Goal: Book appointment/travel/reservation

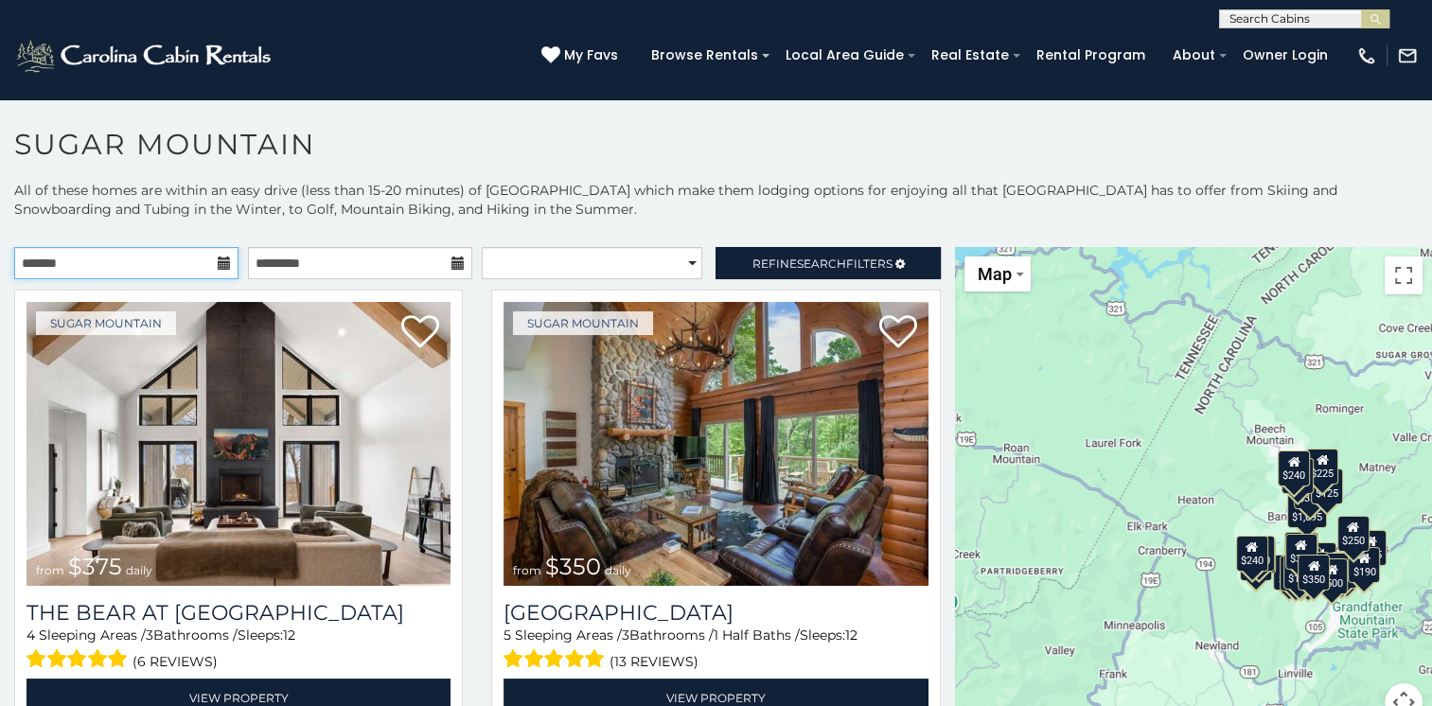
click at [212, 265] on input "text" at bounding box center [126, 263] width 224 height 32
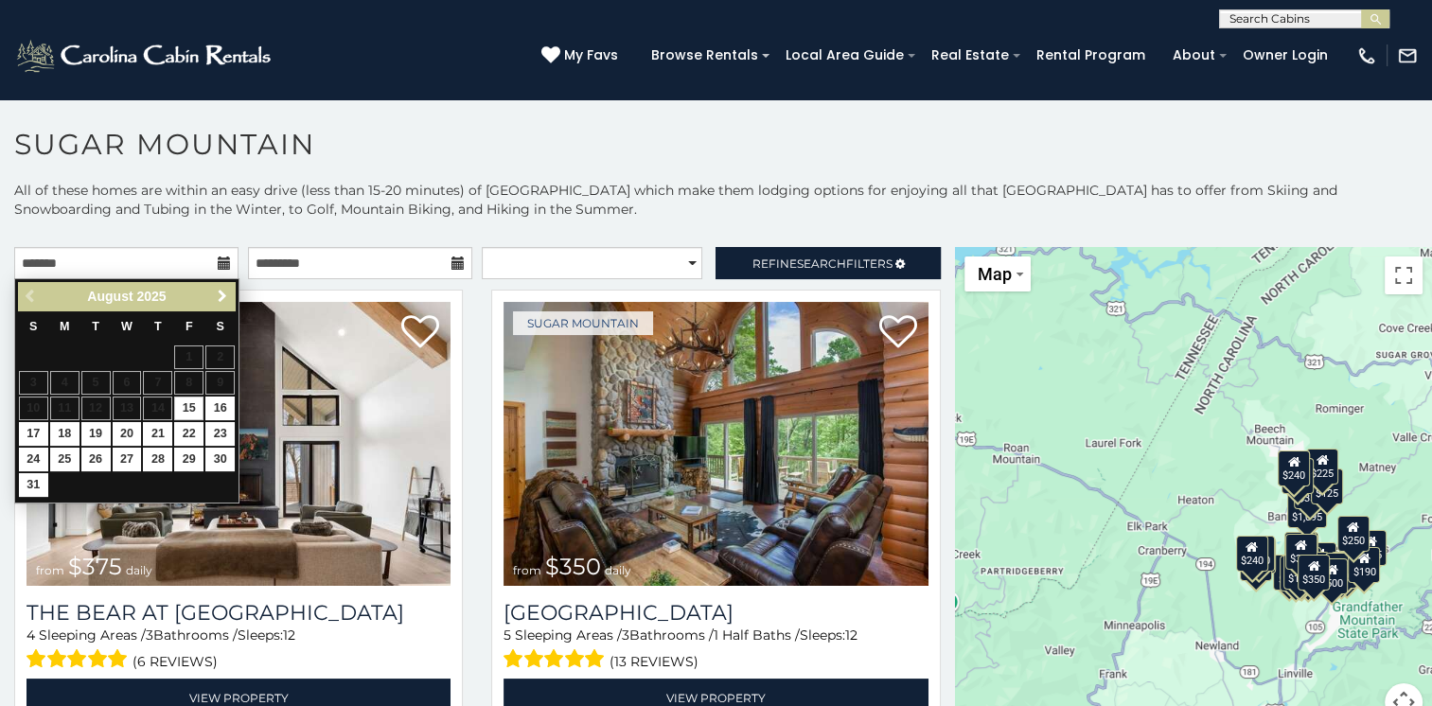
click at [215, 293] on span "Next" at bounding box center [222, 296] width 15 height 15
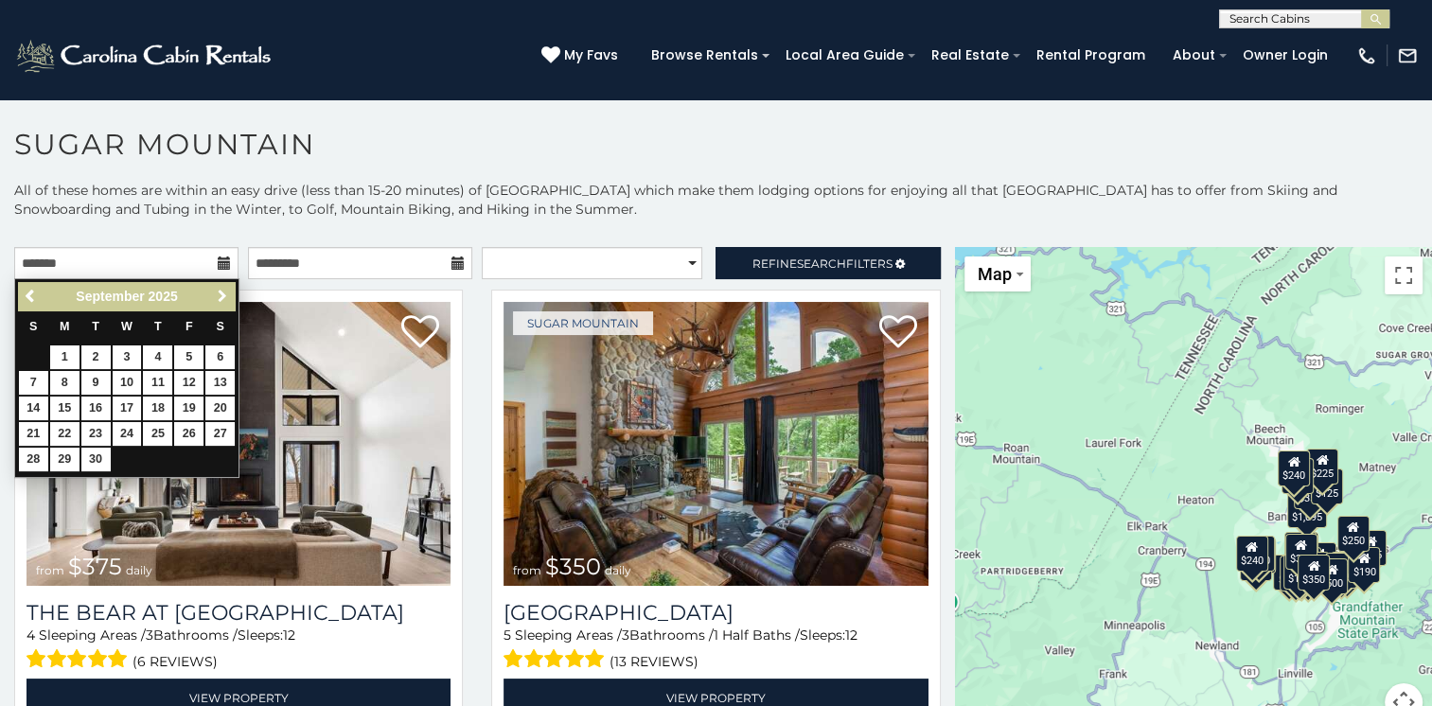
click at [220, 294] on span "Next" at bounding box center [222, 296] width 15 height 15
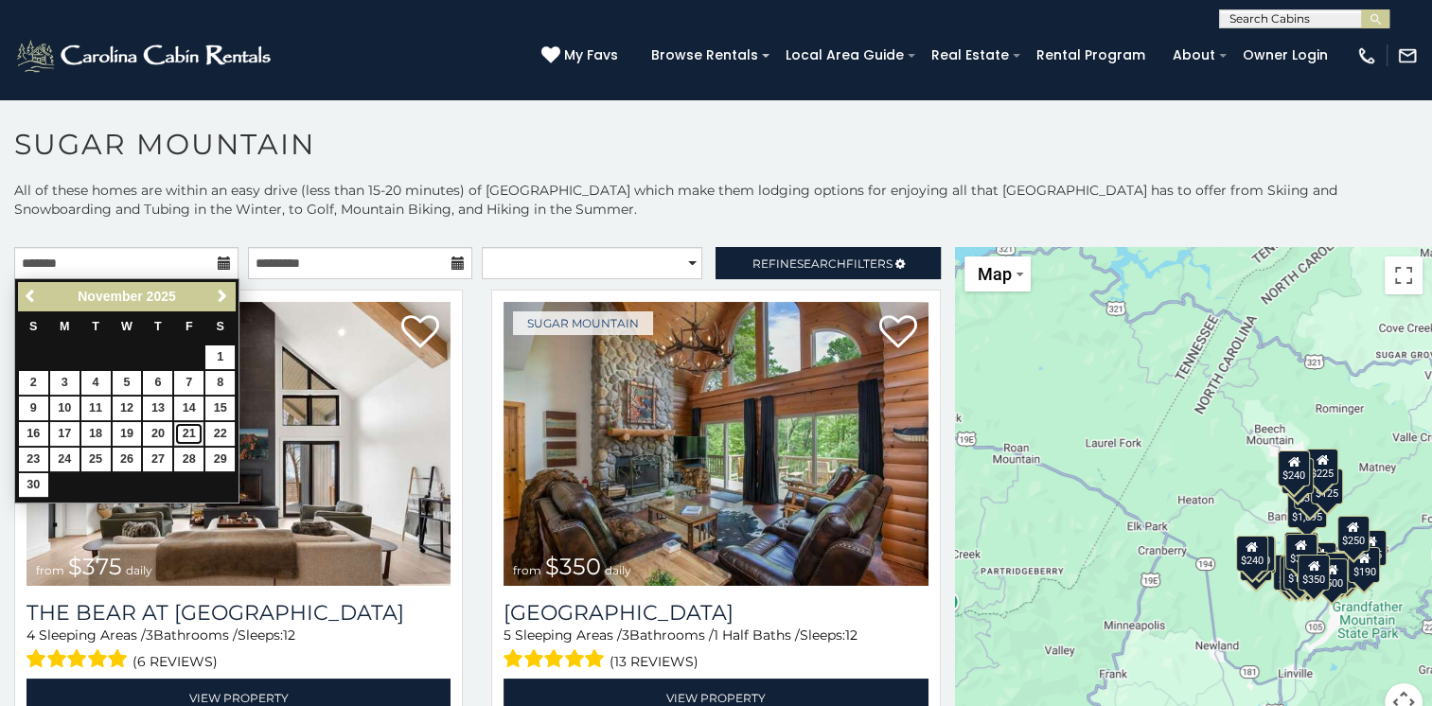
click at [193, 430] on link "21" at bounding box center [188, 434] width 29 height 24
type input "**********"
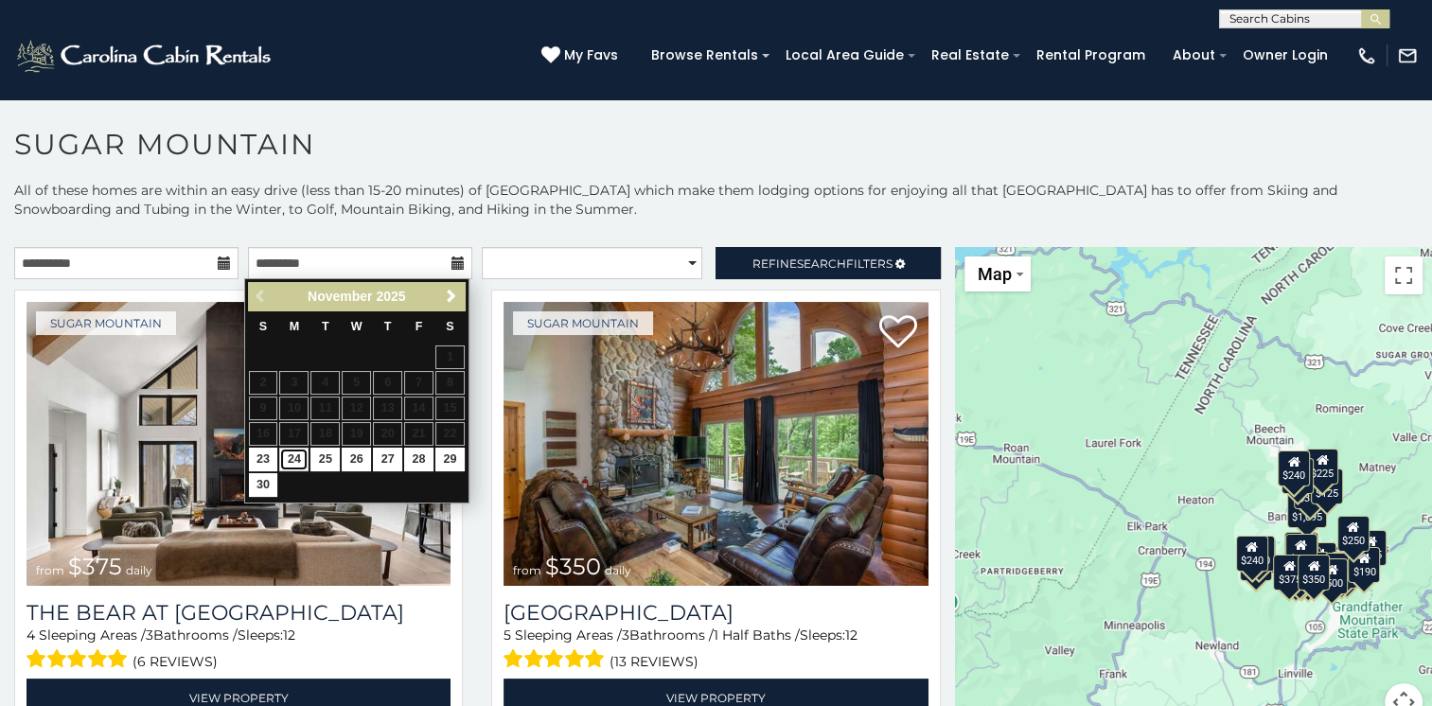
click at [294, 452] on link "24" at bounding box center [293, 460] width 29 height 24
type input "**********"
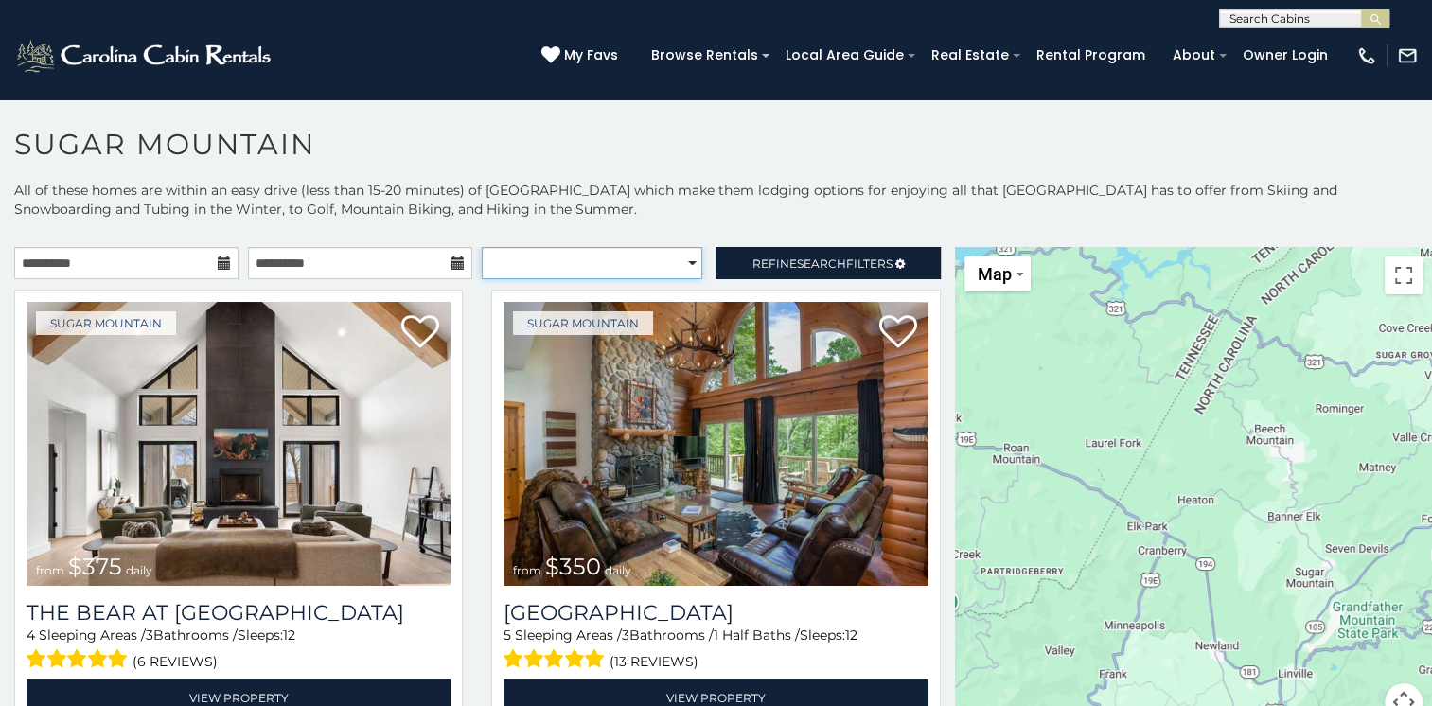
click at [502, 250] on select "**********" at bounding box center [592, 263] width 220 height 32
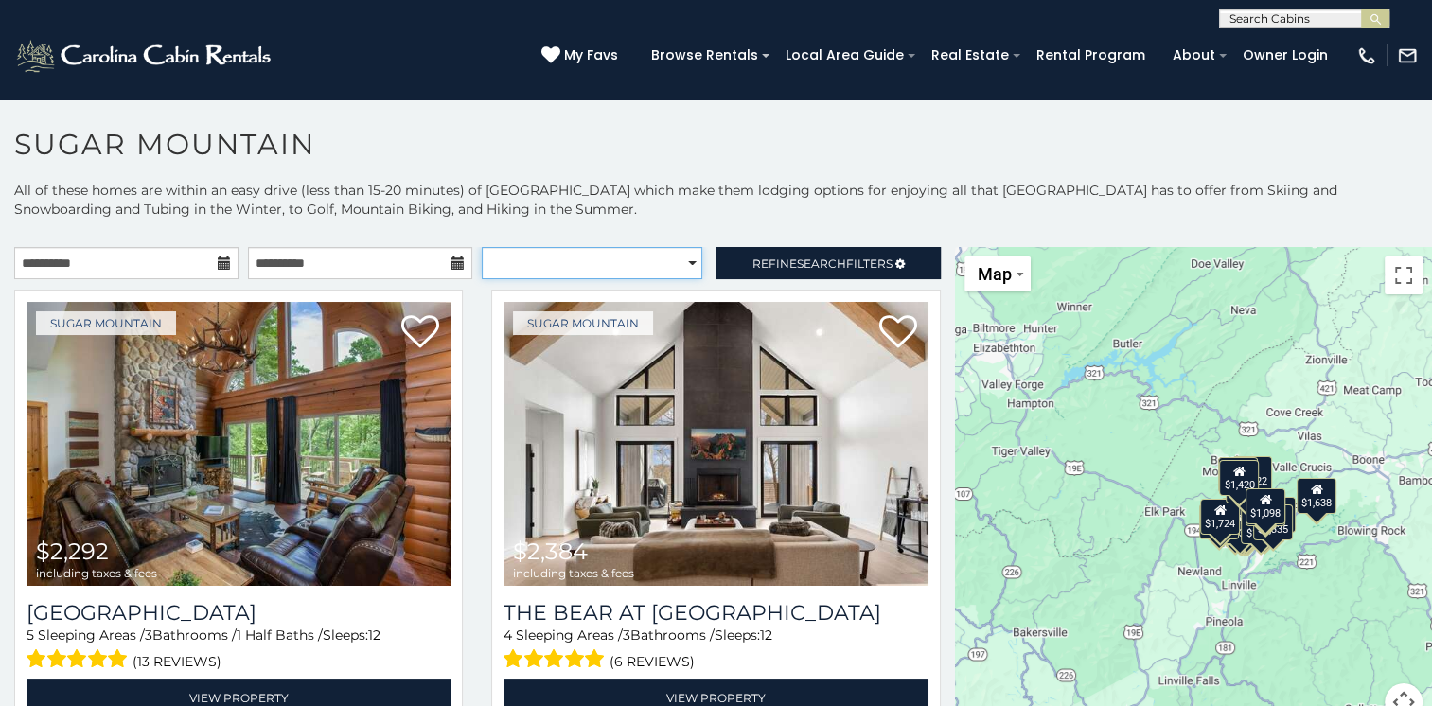
select select "**********"
click at [482, 247] on select "**********" at bounding box center [592, 263] width 220 height 32
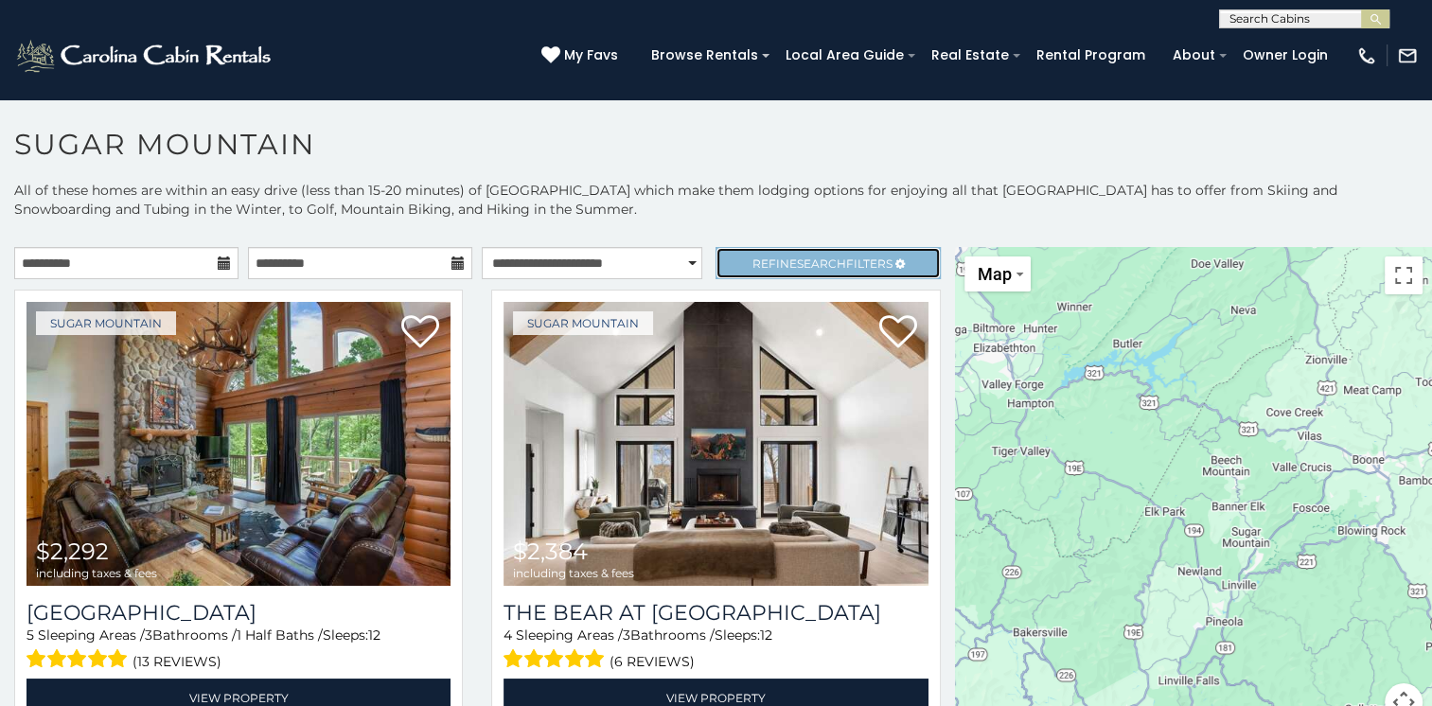
click at [724, 266] on link "Refine Search Filters" at bounding box center [827, 263] width 224 height 32
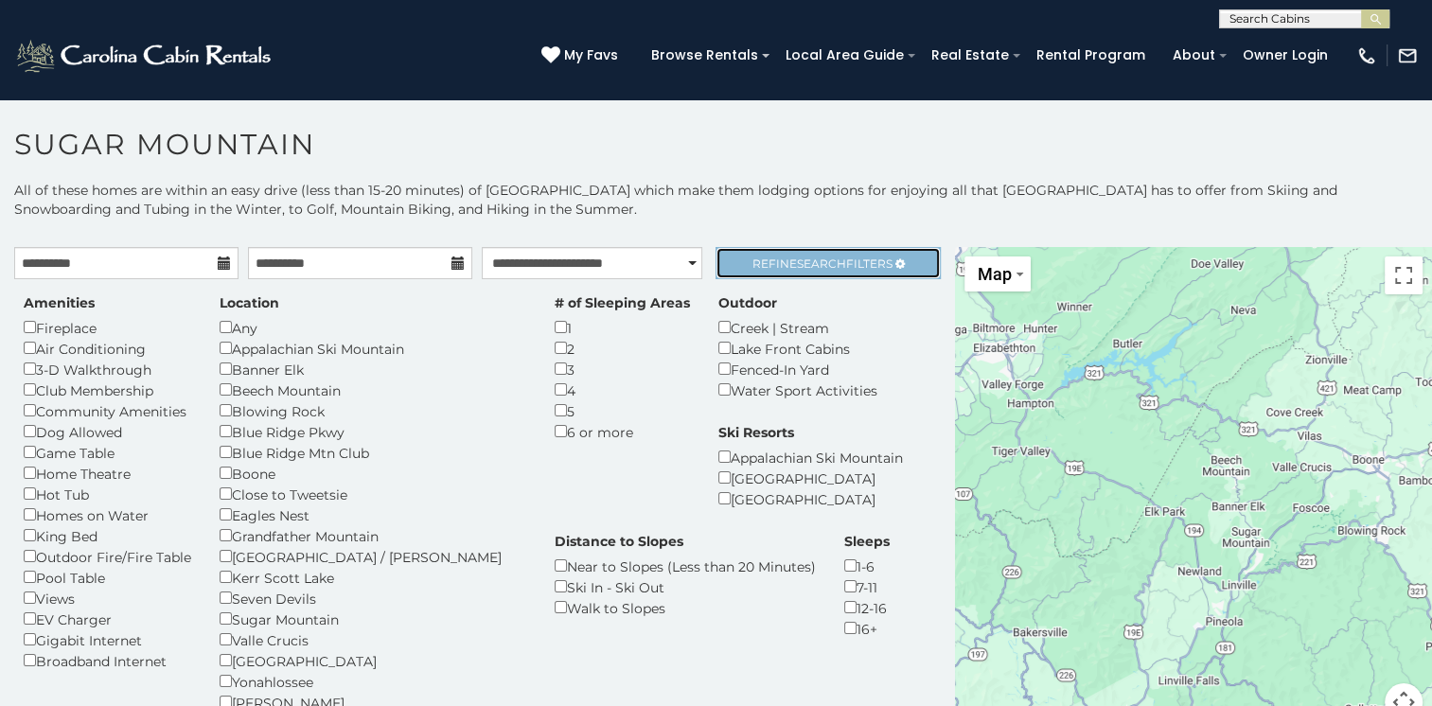
click at [779, 269] on link "Refine Search Filters" at bounding box center [827, 263] width 224 height 32
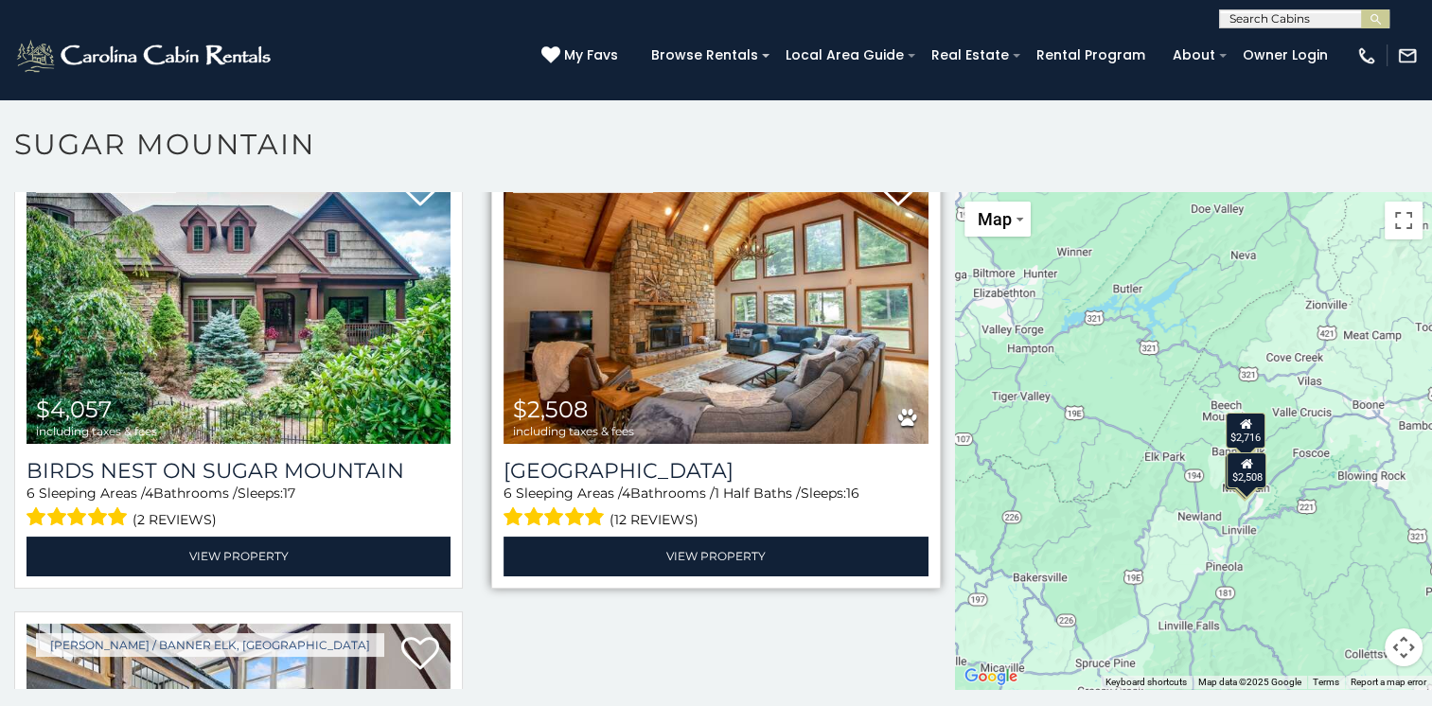
scroll to position [83, 0]
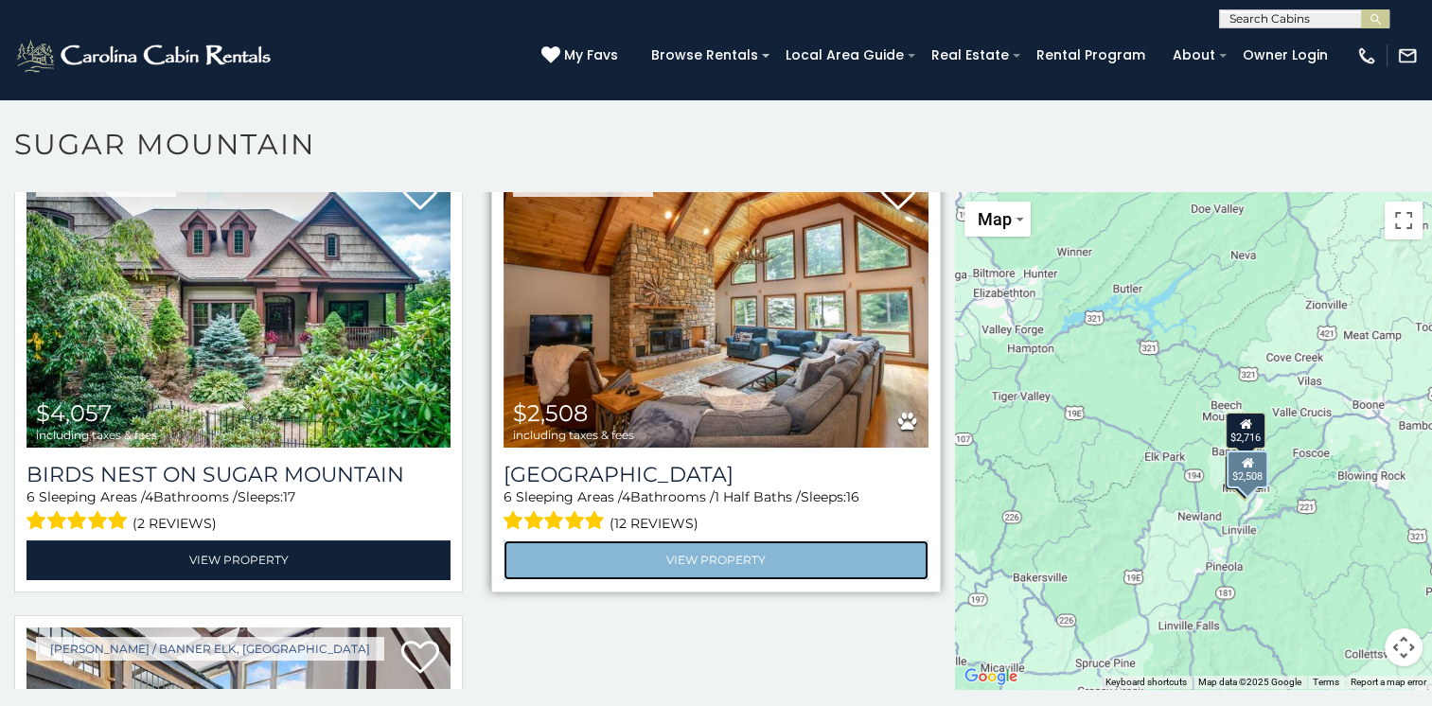
click at [721, 555] on link "View Property" at bounding box center [715, 559] width 424 height 39
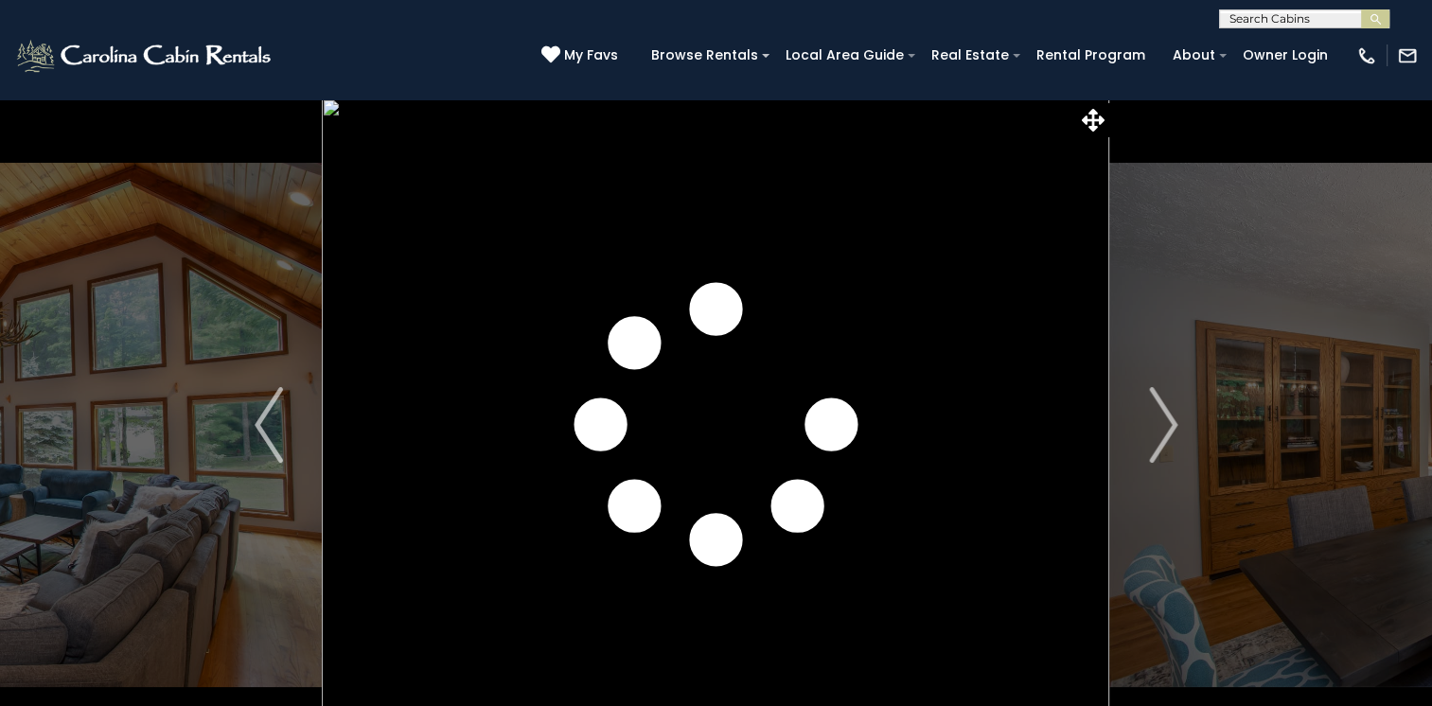
click at [1164, 414] on img "Next" at bounding box center [1163, 425] width 28 height 76
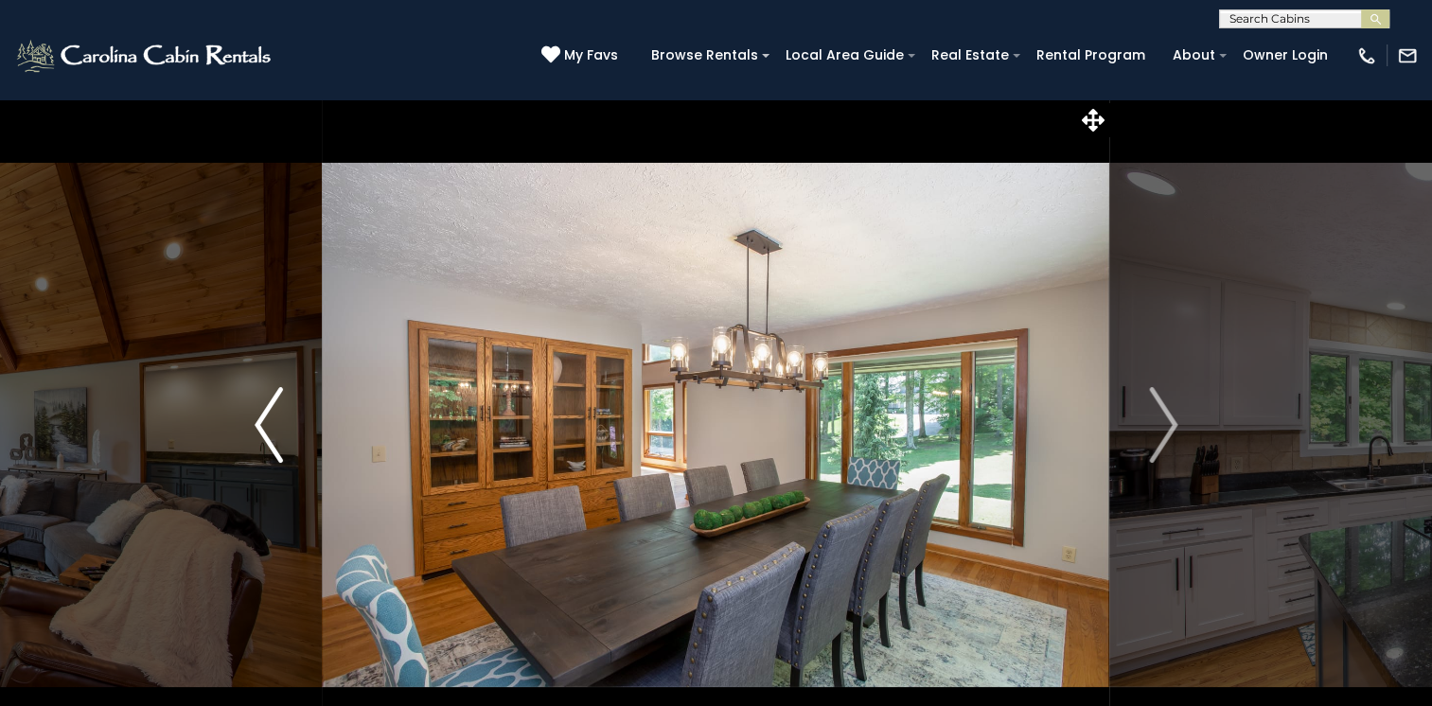
click at [261, 414] on img "Previous" at bounding box center [269, 425] width 28 height 76
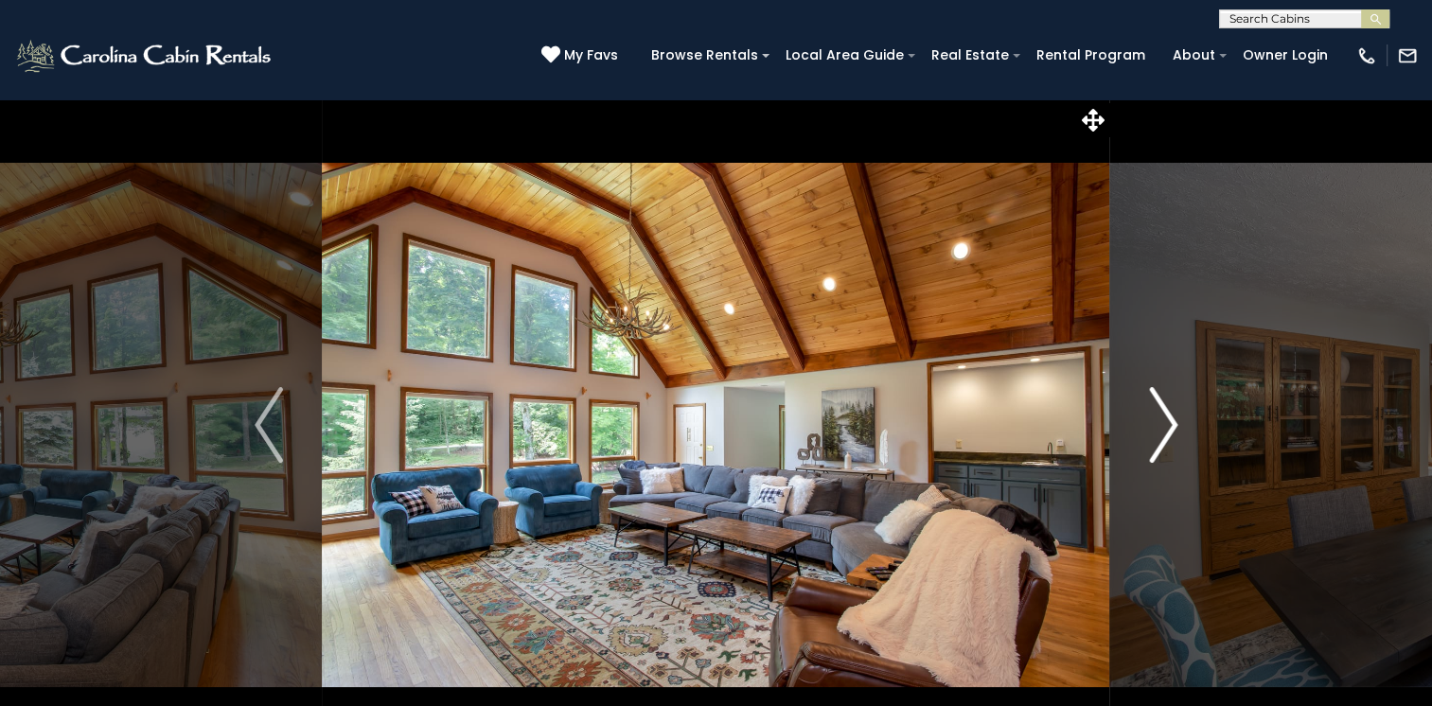
click at [1169, 418] on img "Next" at bounding box center [1163, 425] width 28 height 76
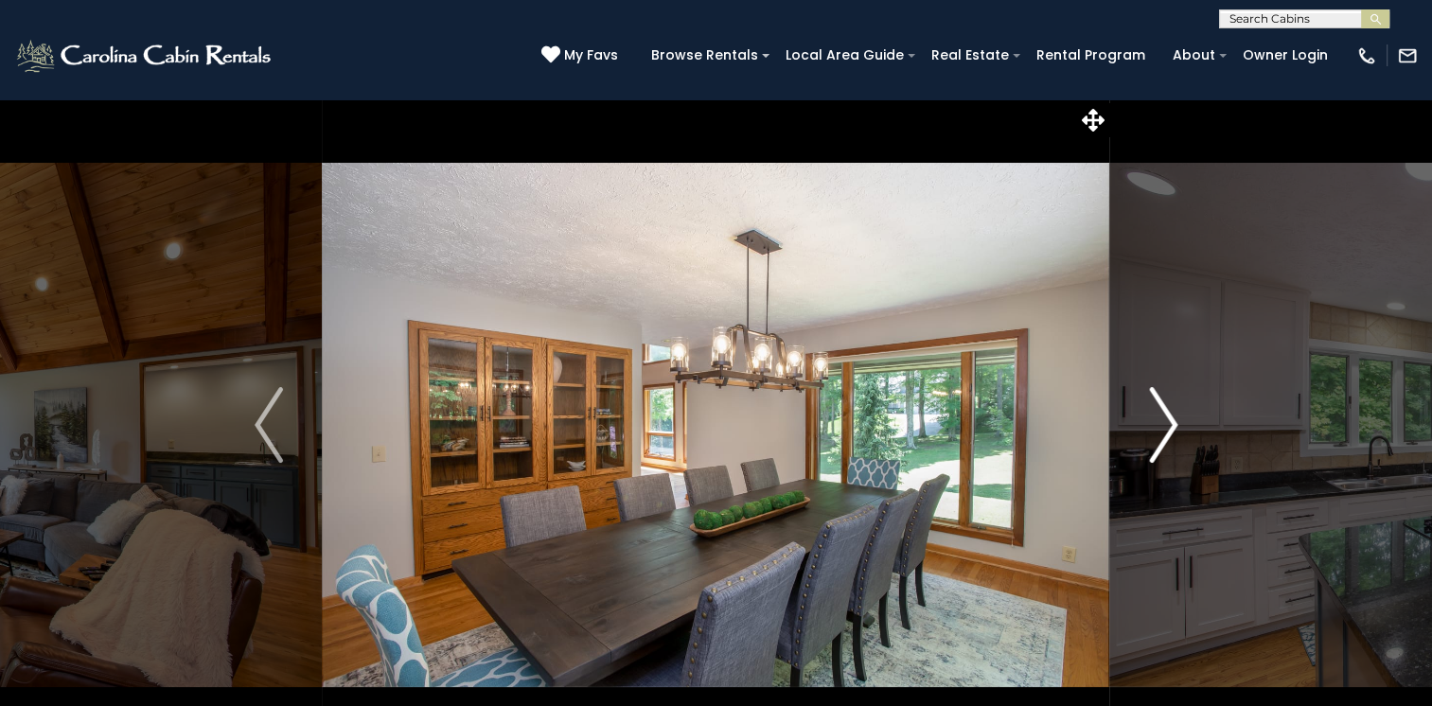
click at [1169, 418] on img "Next" at bounding box center [1163, 425] width 28 height 76
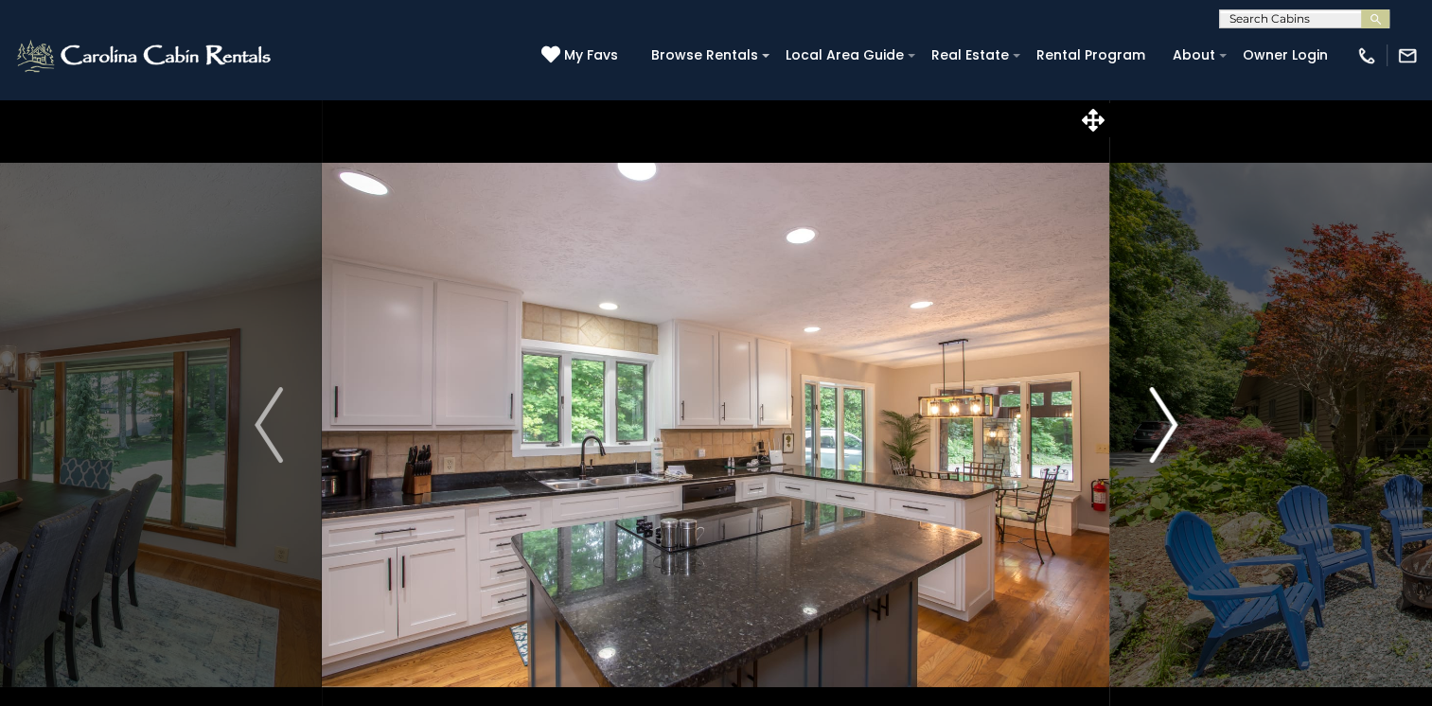
click at [1169, 418] on img "Next" at bounding box center [1163, 425] width 28 height 76
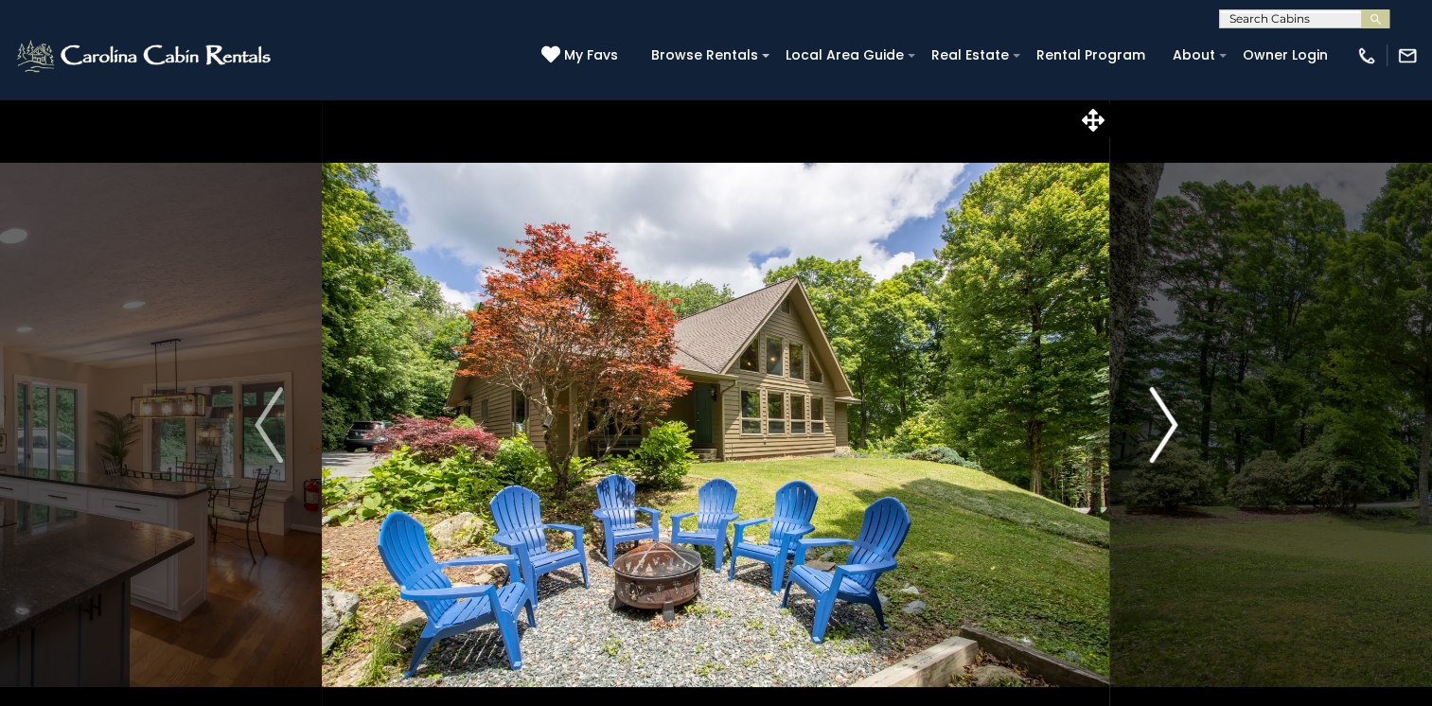
click at [1169, 418] on img "Next" at bounding box center [1163, 425] width 28 height 76
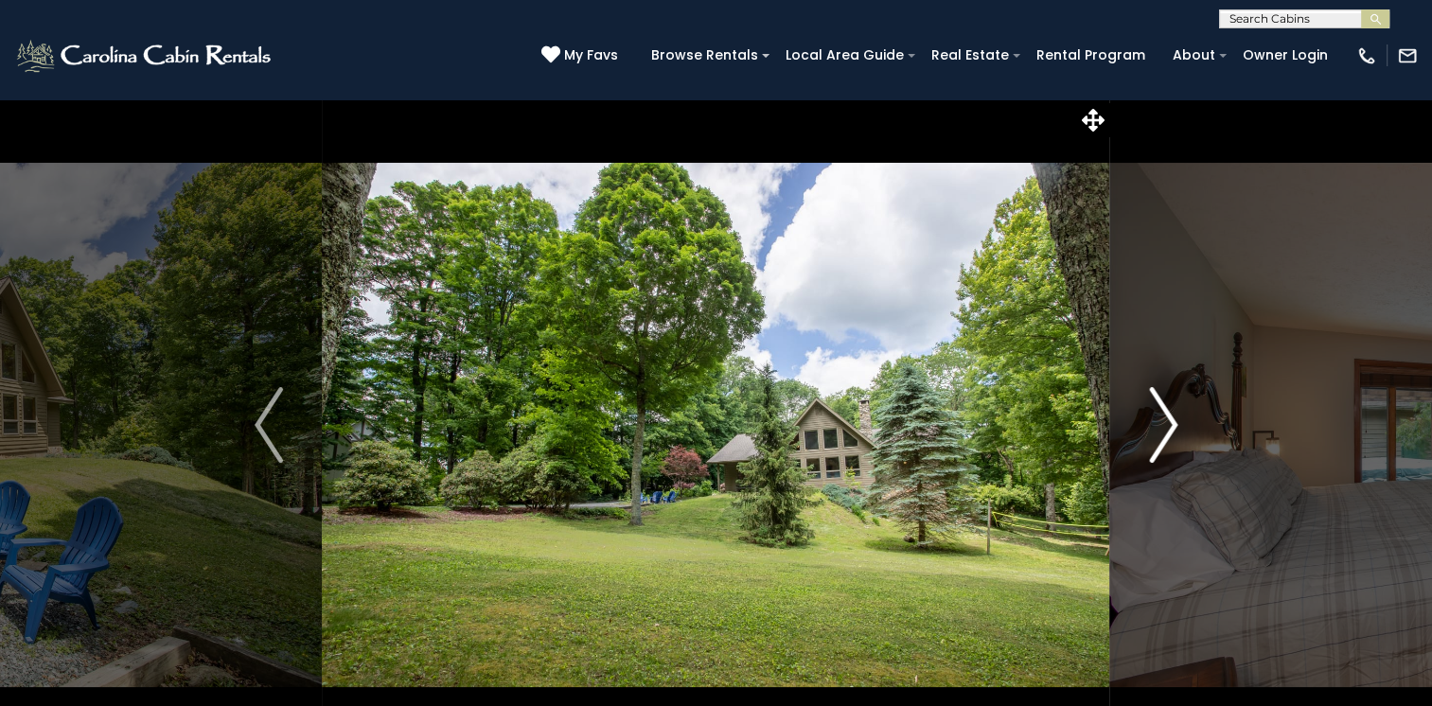
click at [1169, 418] on img "Next" at bounding box center [1163, 425] width 28 height 76
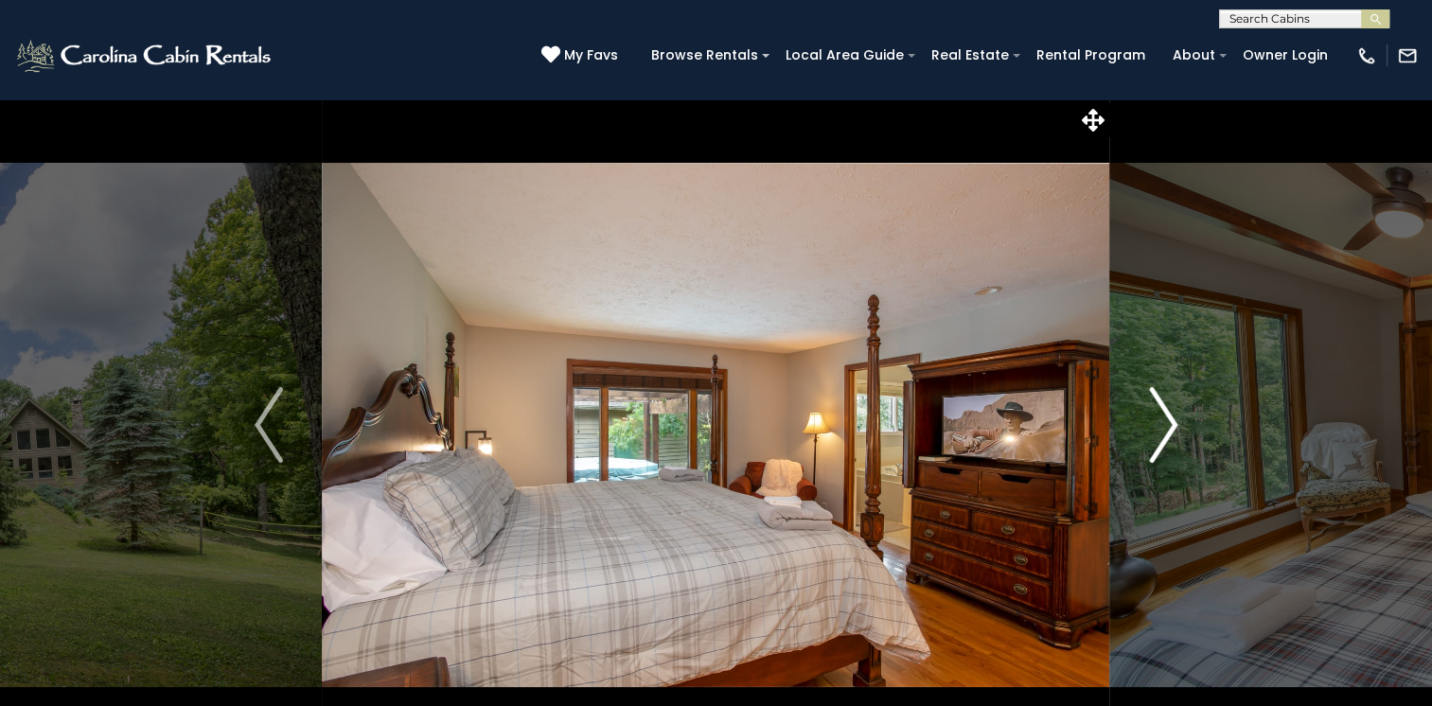
click at [1169, 418] on img "Next" at bounding box center [1163, 425] width 28 height 76
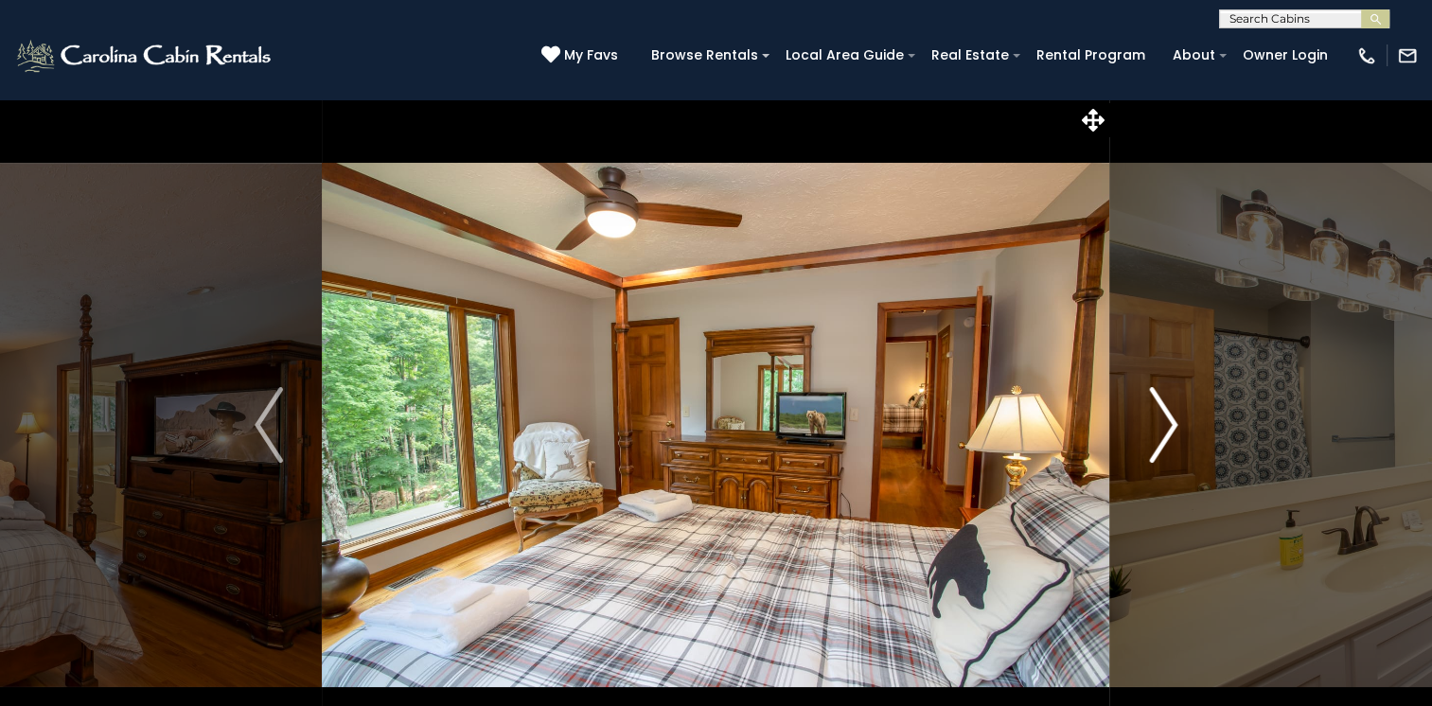
click at [1169, 418] on img "Next" at bounding box center [1163, 425] width 28 height 76
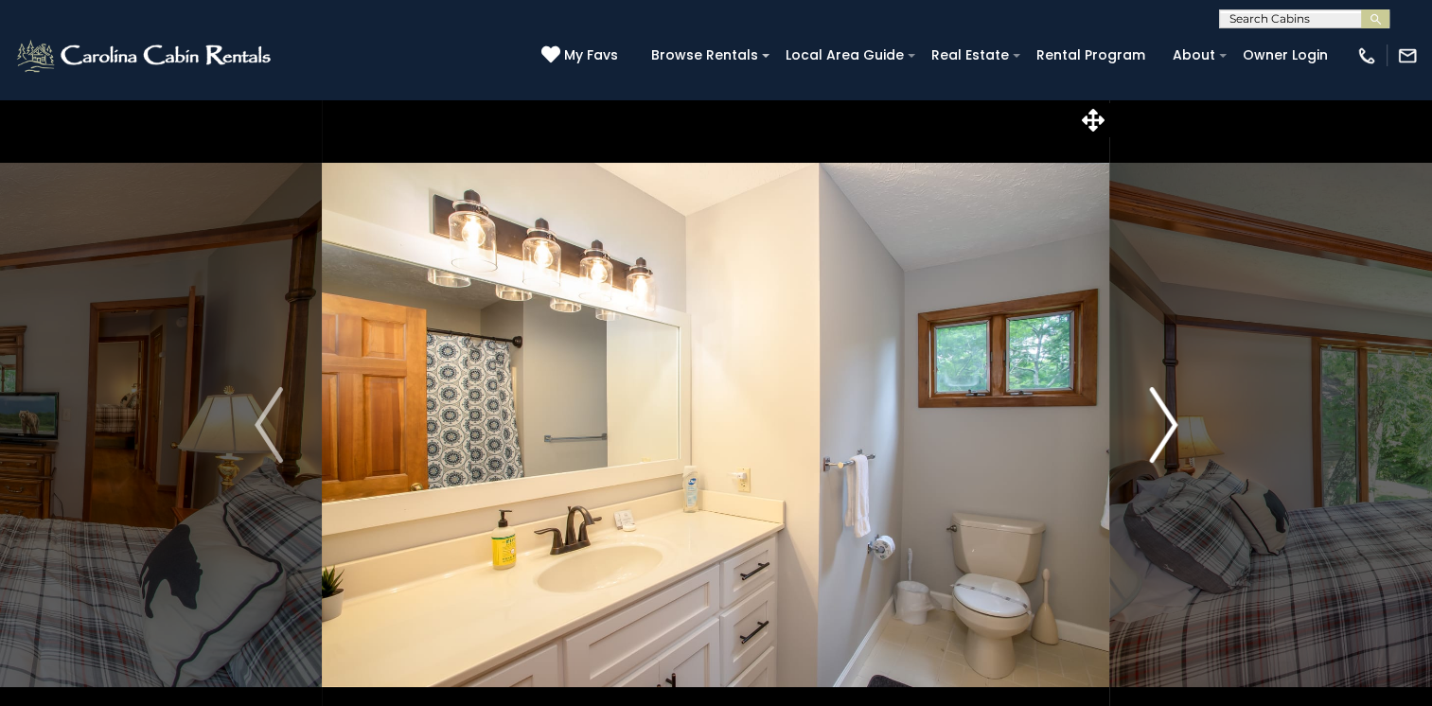
click at [1169, 418] on img "Next" at bounding box center [1163, 425] width 28 height 76
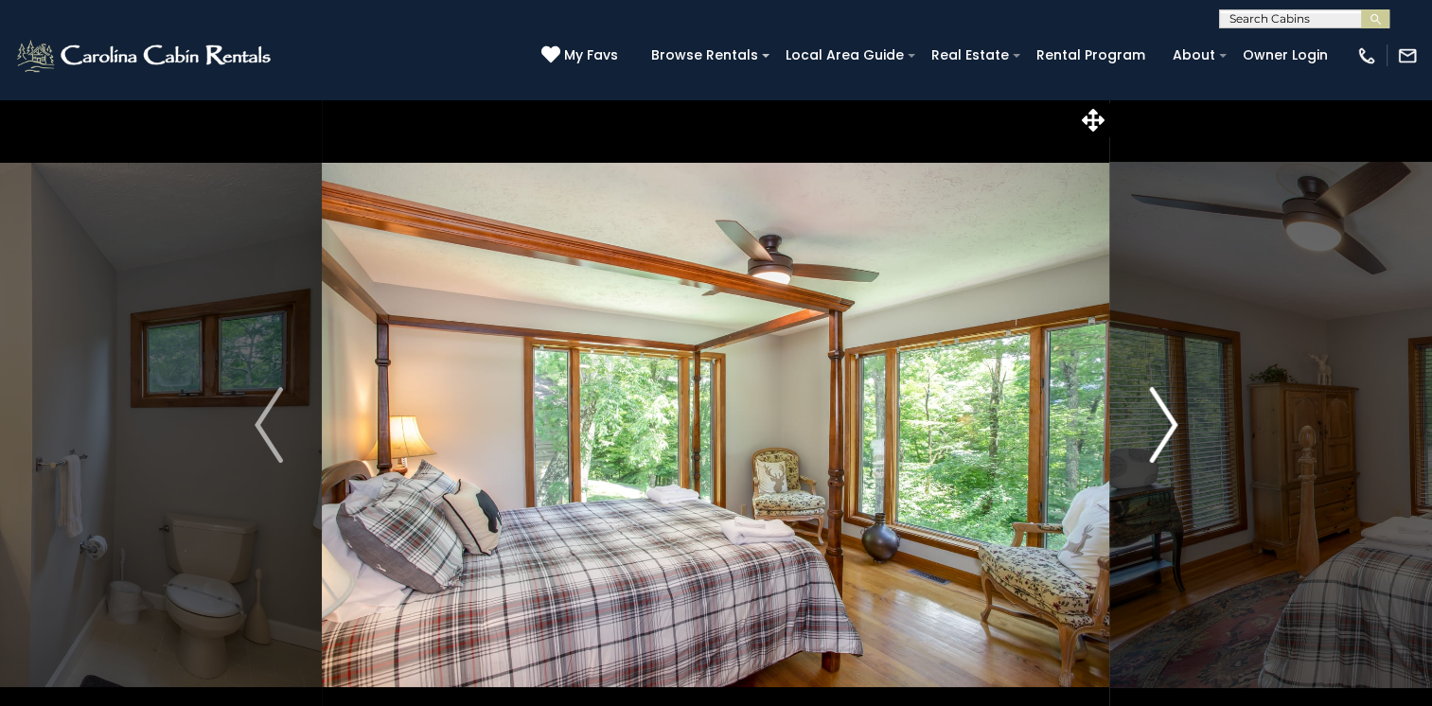
click at [1169, 418] on img "Next" at bounding box center [1163, 425] width 28 height 76
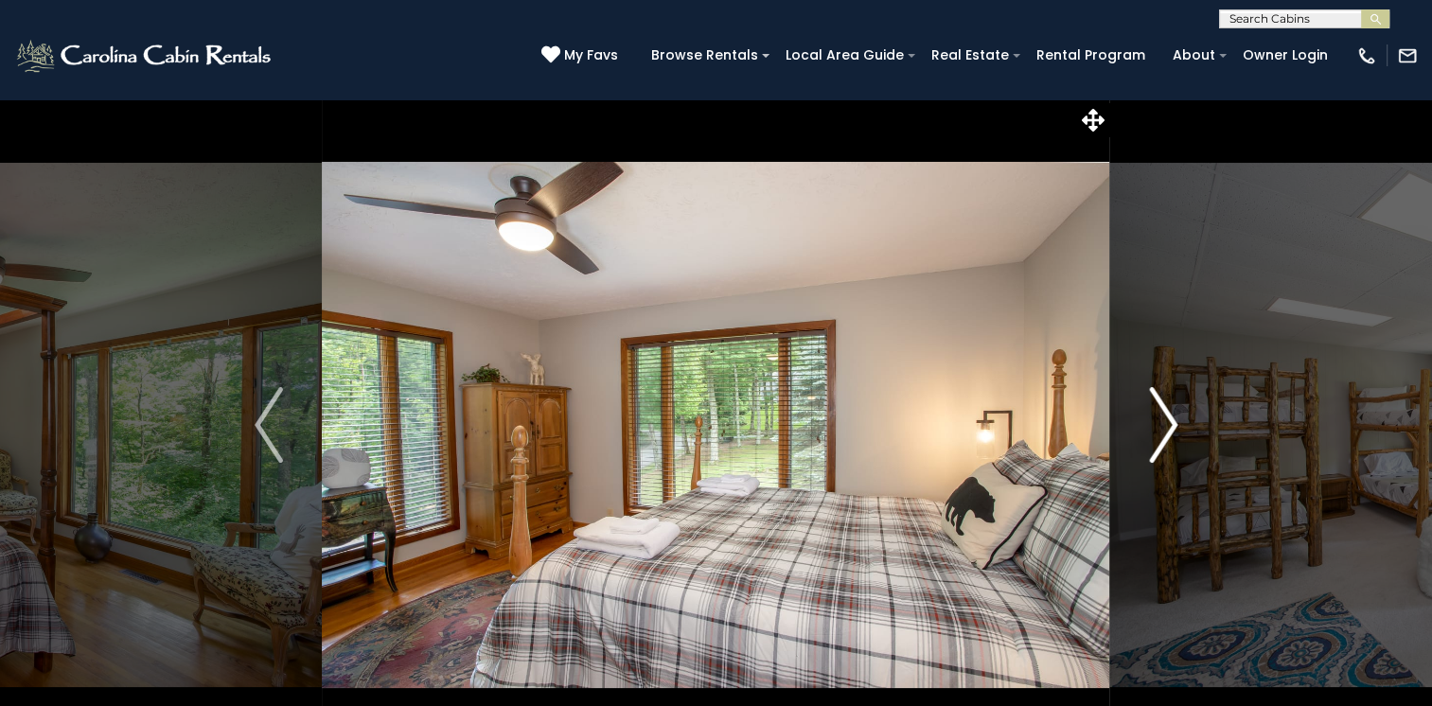
click at [1169, 418] on img "Next" at bounding box center [1163, 425] width 28 height 76
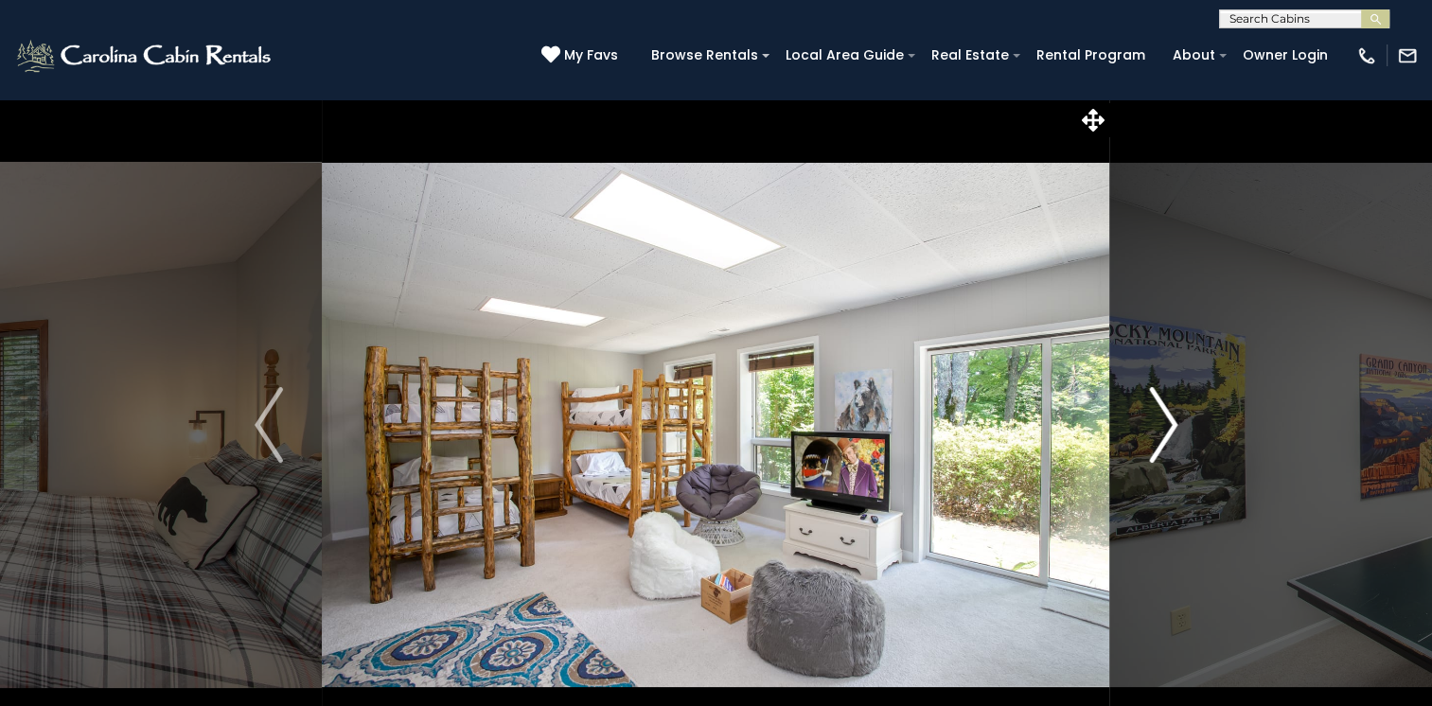
click at [1169, 418] on img "Next" at bounding box center [1163, 425] width 28 height 76
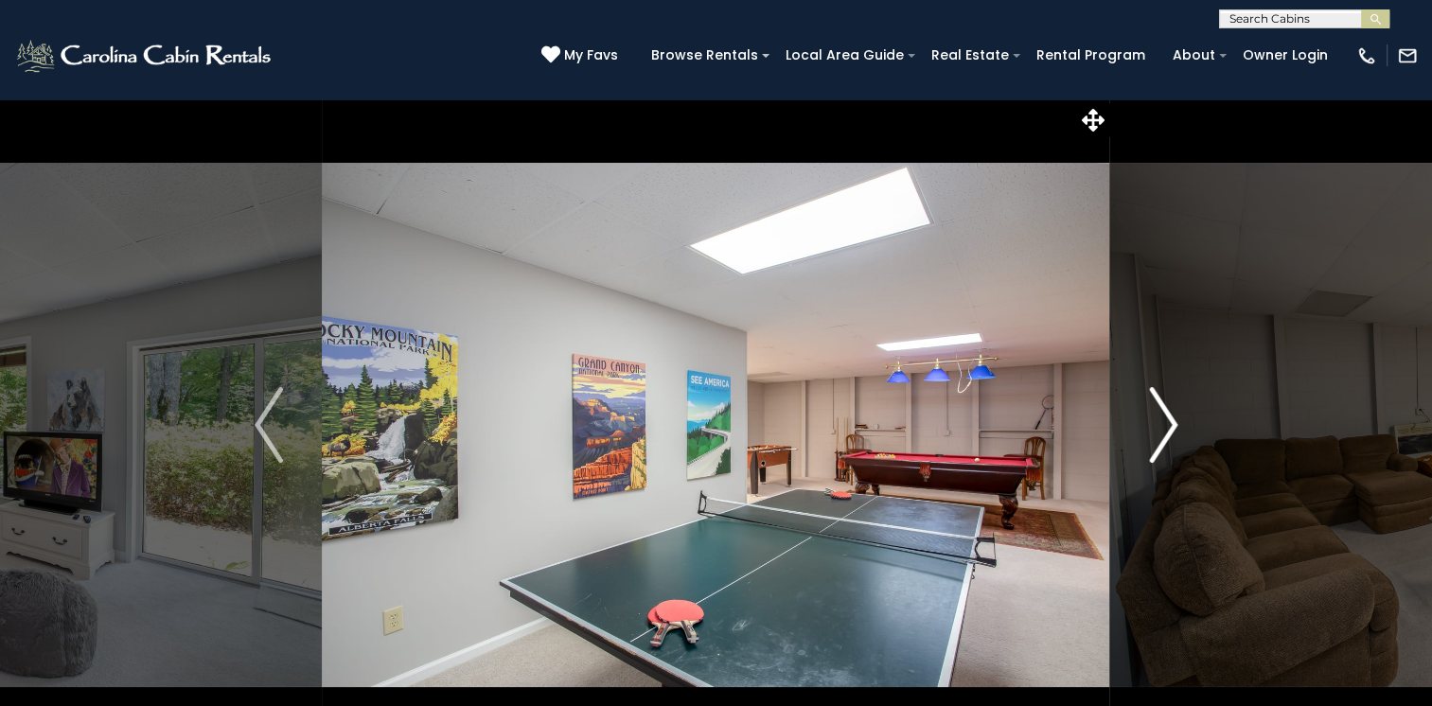
click at [1169, 418] on img "Next" at bounding box center [1163, 425] width 28 height 76
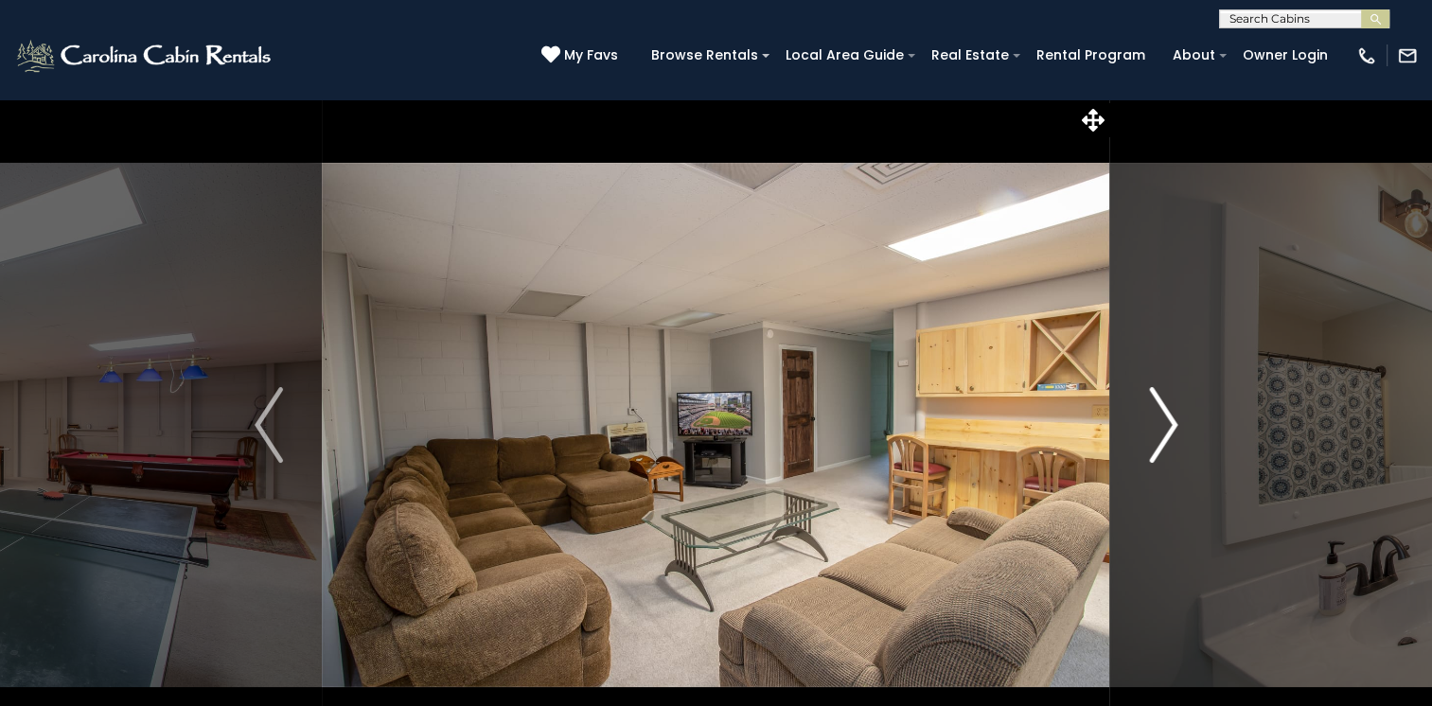
click at [1169, 418] on img "Next" at bounding box center [1163, 425] width 28 height 76
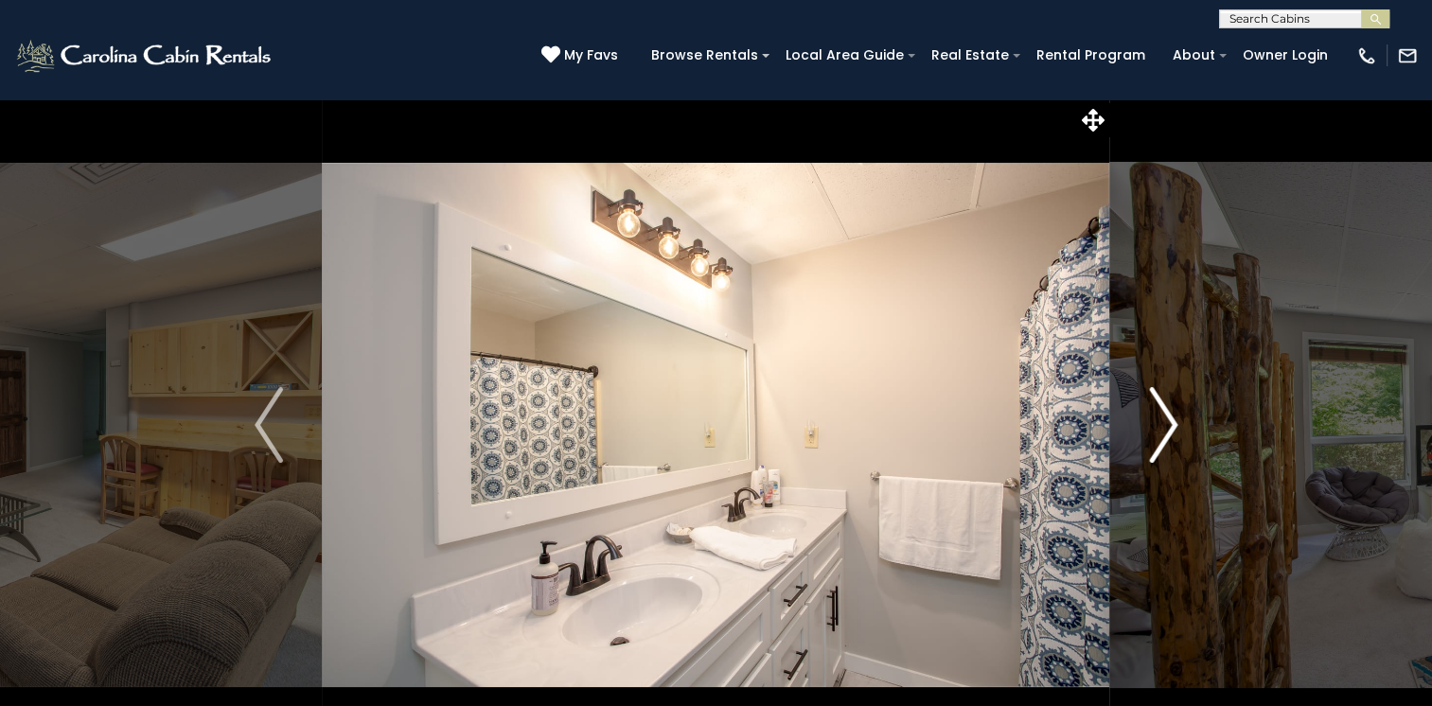
click at [1169, 418] on img "Next" at bounding box center [1163, 425] width 28 height 76
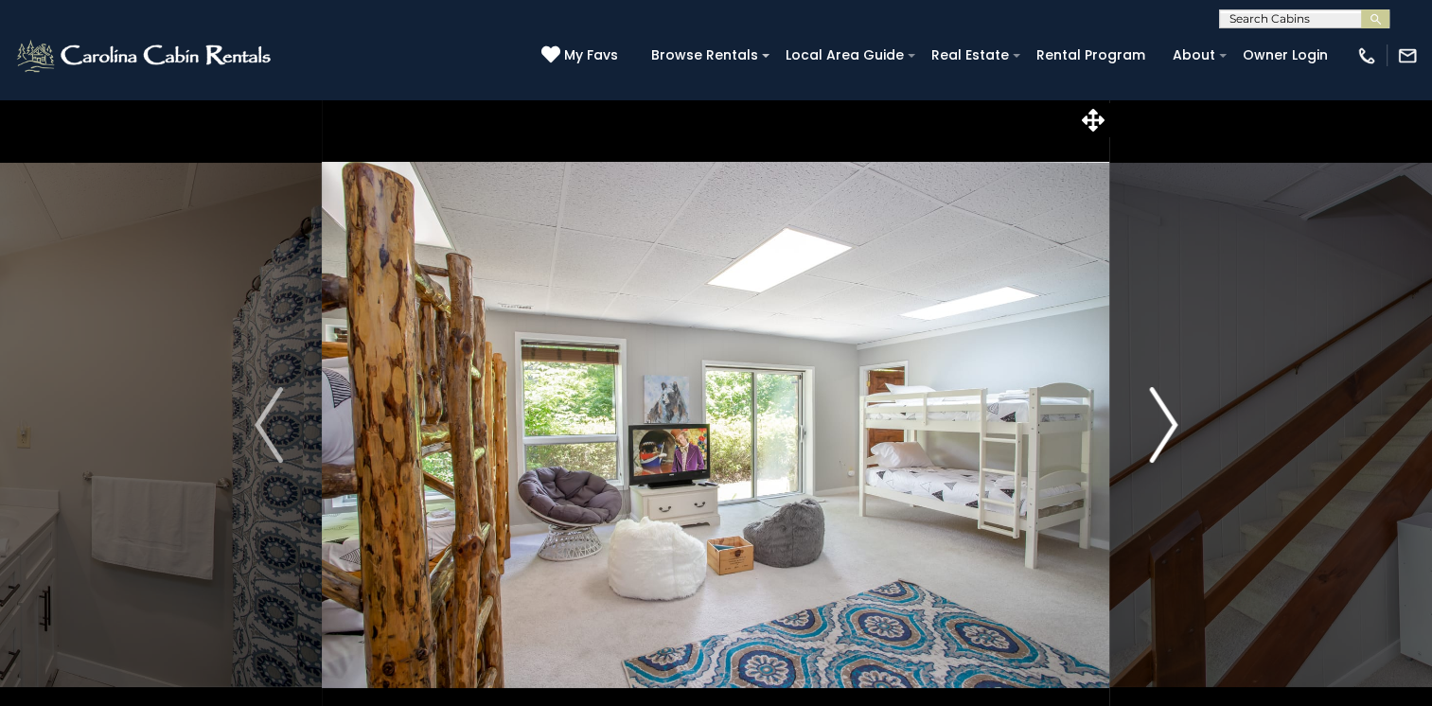
click at [1169, 418] on img "Next" at bounding box center [1163, 425] width 28 height 76
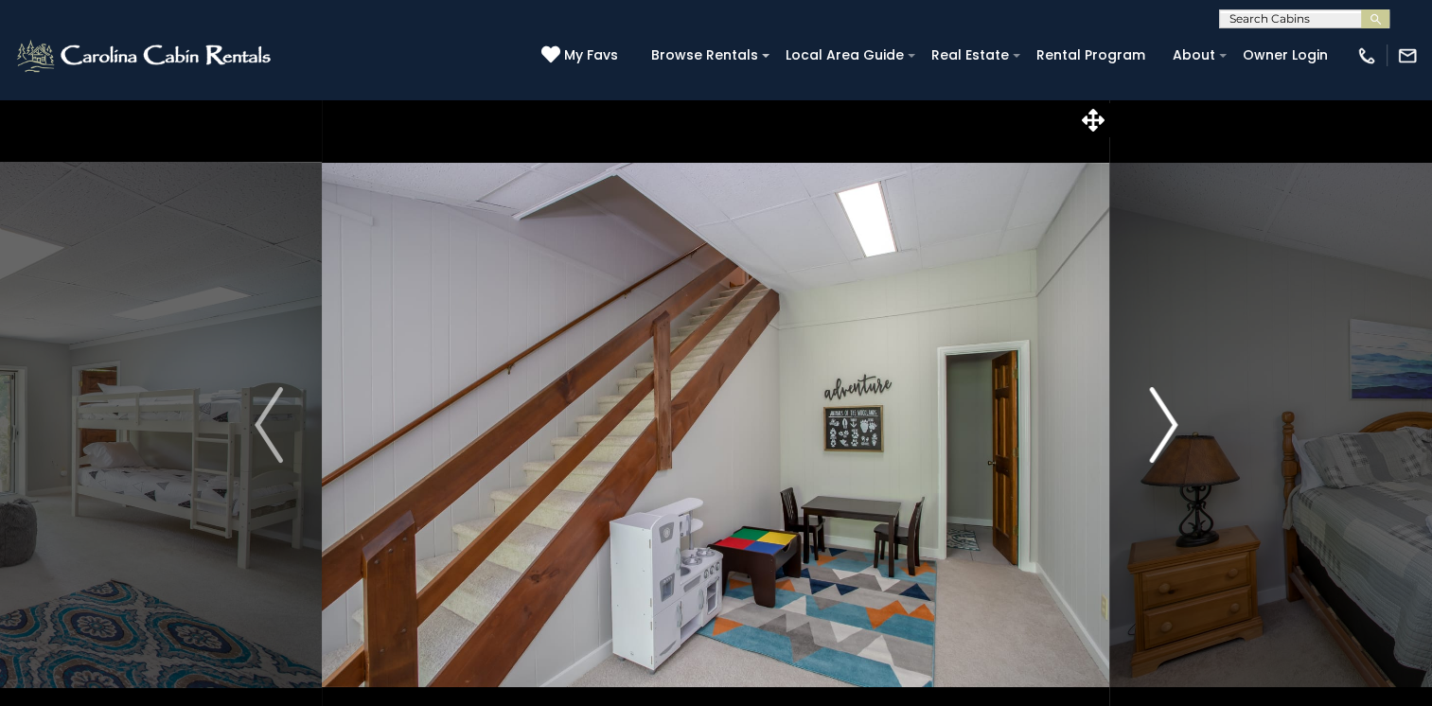
click at [1169, 418] on img "Next" at bounding box center [1163, 425] width 28 height 76
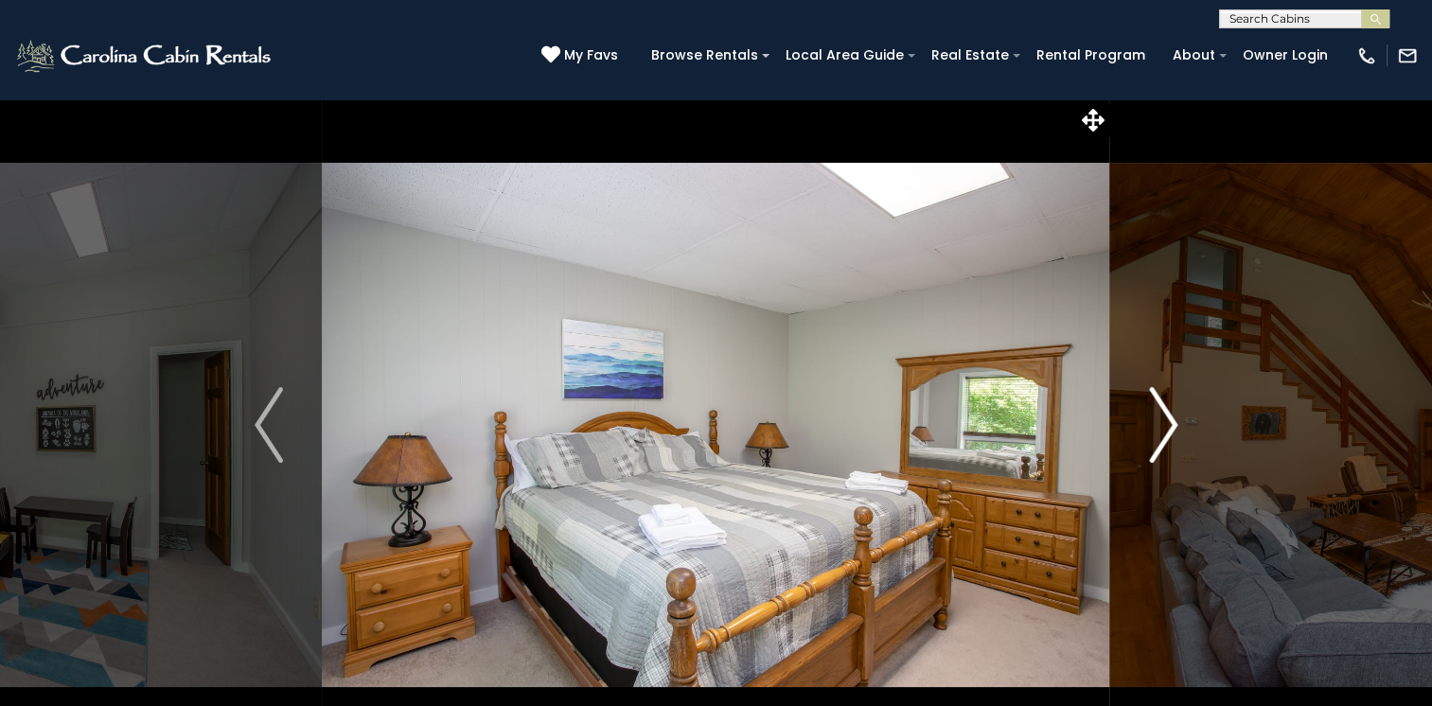
click at [1169, 418] on img "Next" at bounding box center [1163, 425] width 28 height 76
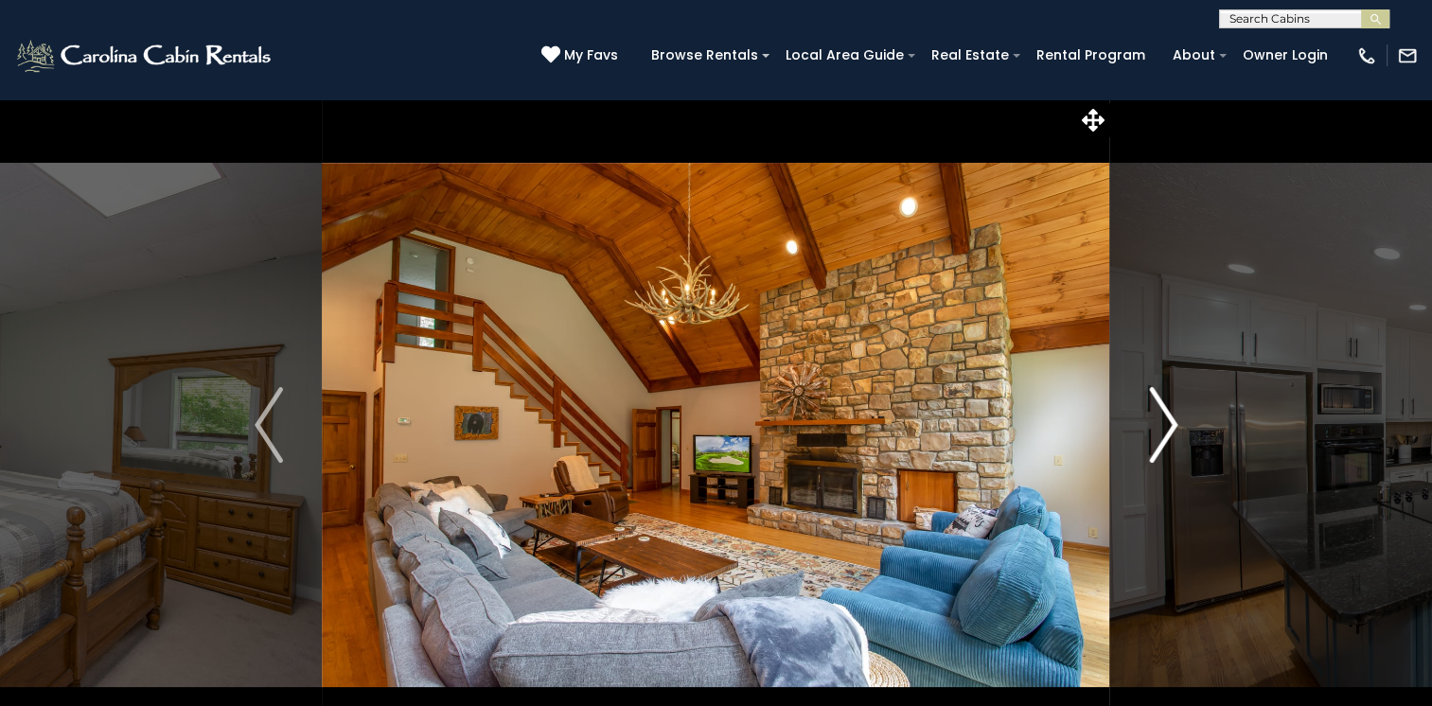
click at [1169, 418] on img "Next" at bounding box center [1163, 425] width 28 height 76
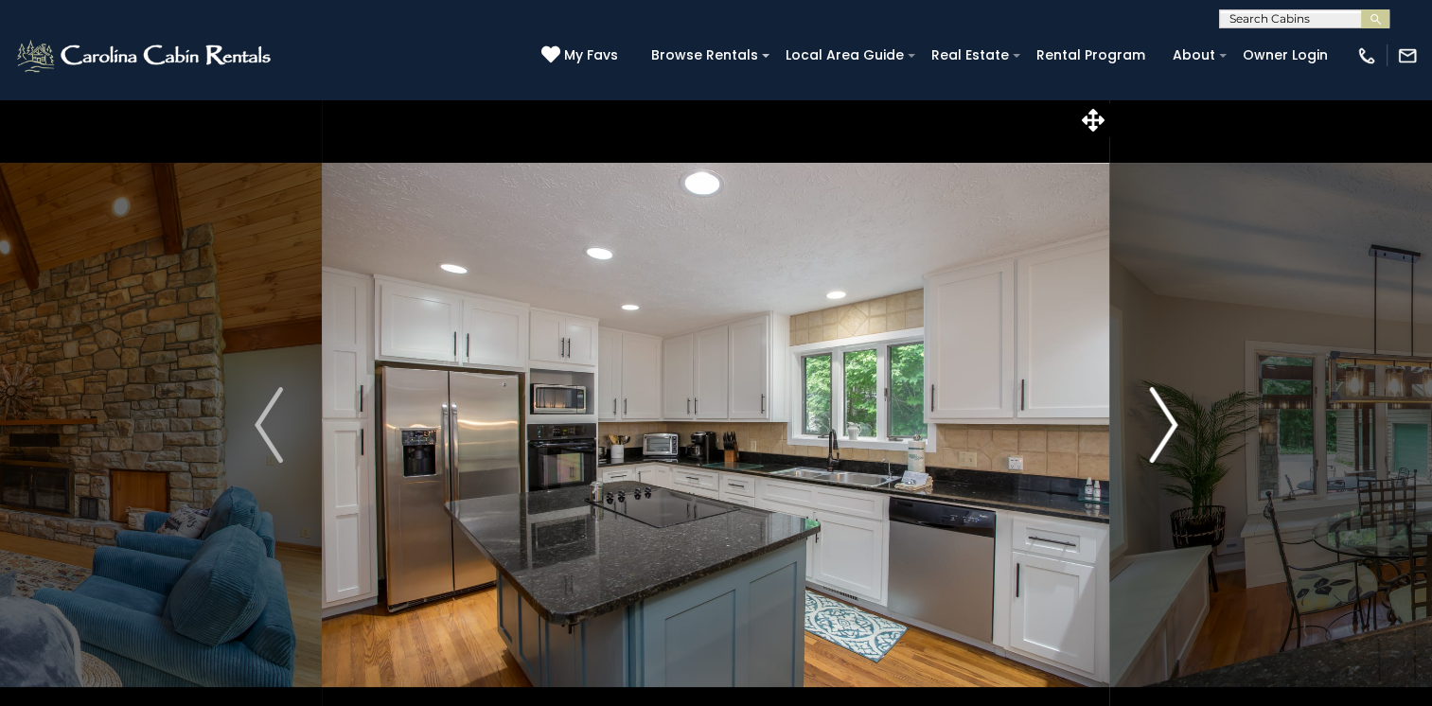
click at [1169, 418] on img "Next" at bounding box center [1163, 425] width 28 height 76
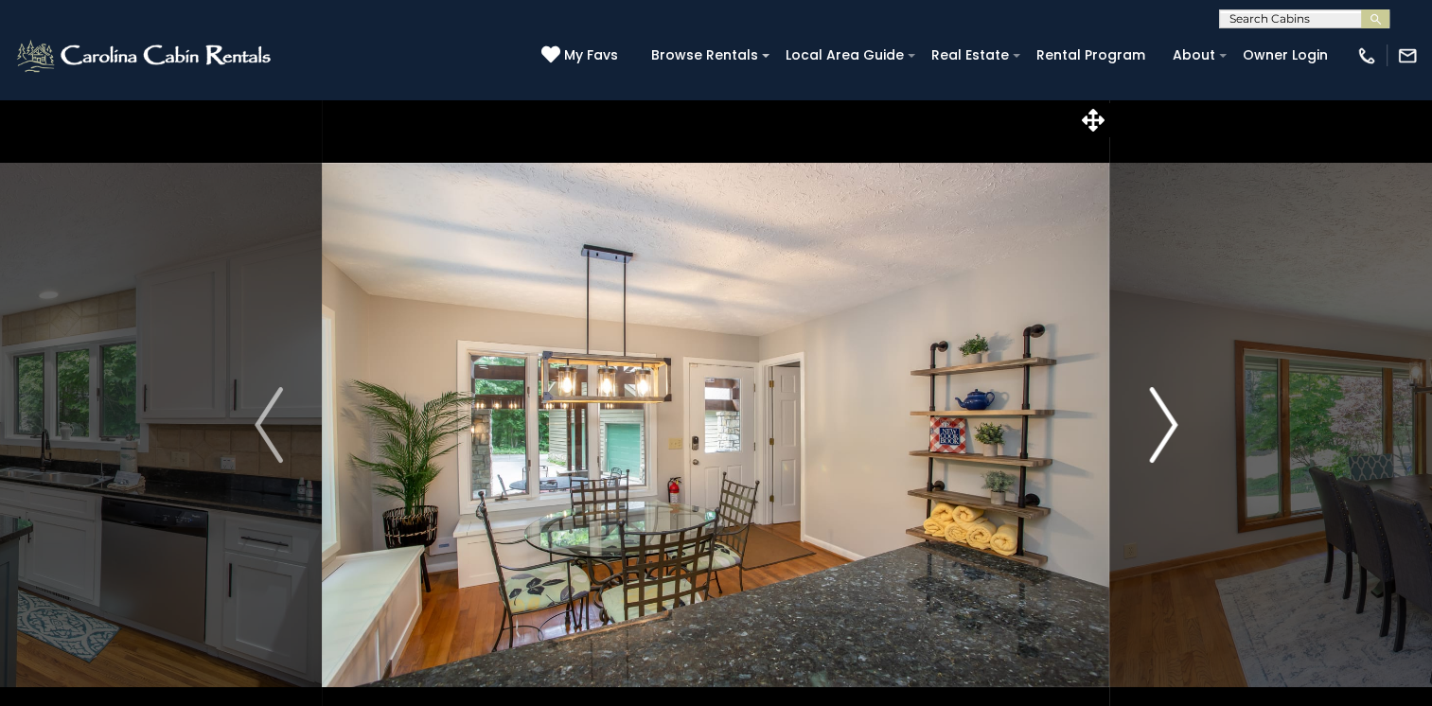
click at [1169, 418] on img "Next" at bounding box center [1163, 425] width 28 height 76
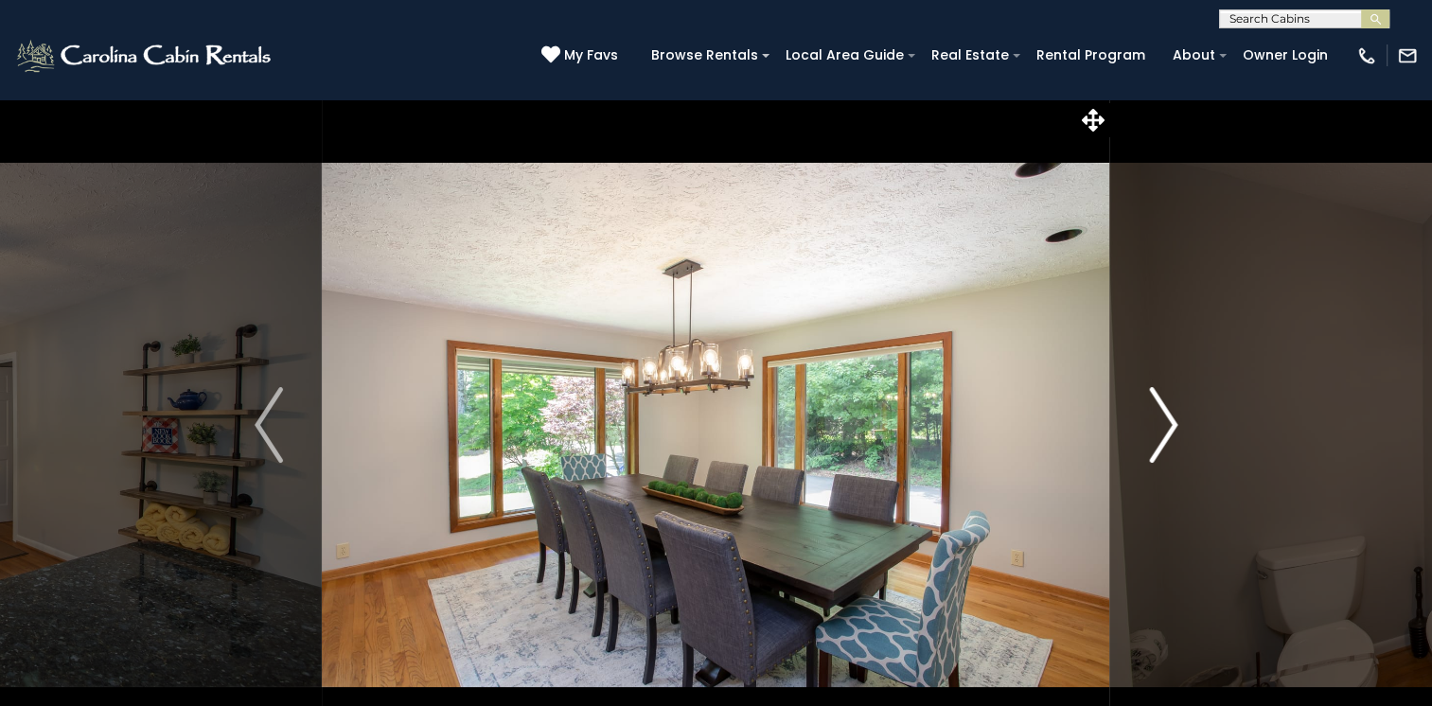
click at [1169, 418] on img "Next" at bounding box center [1163, 425] width 28 height 76
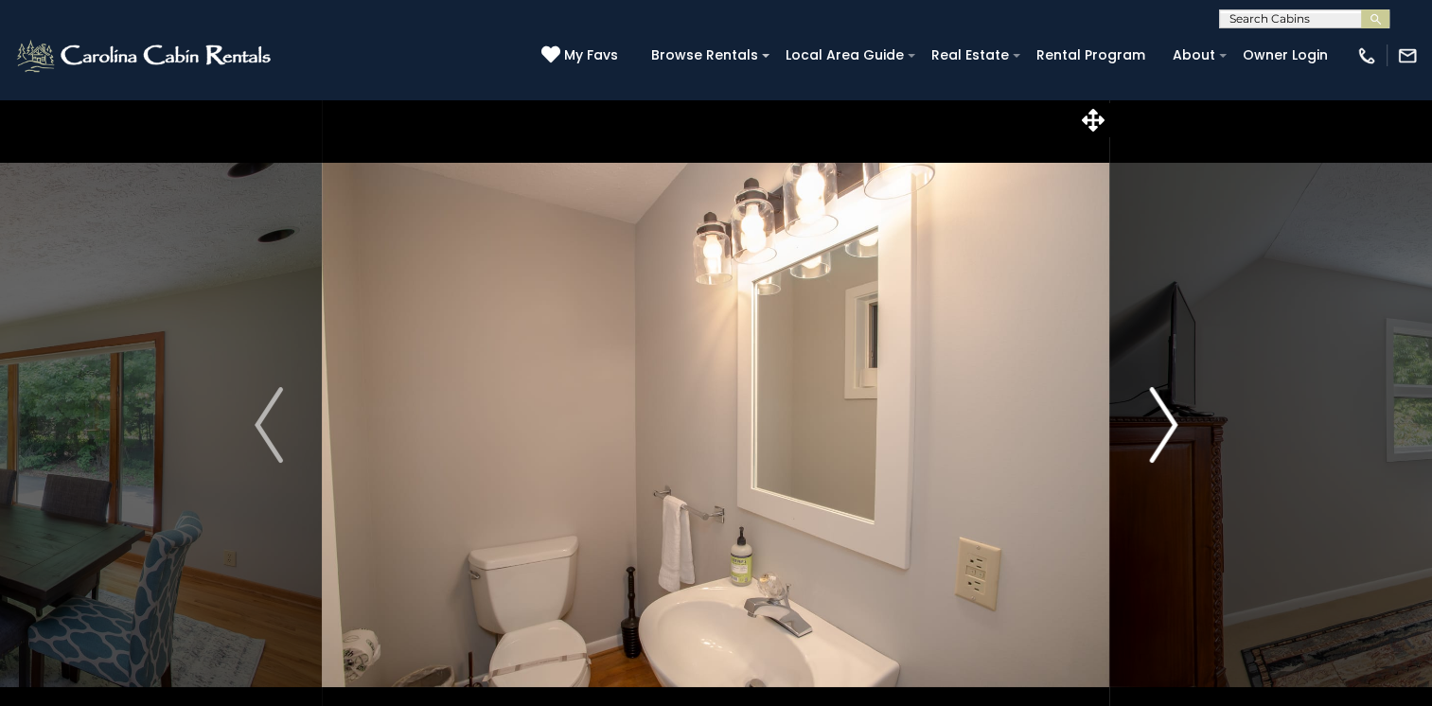
click at [1169, 418] on img "Next" at bounding box center [1163, 425] width 28 height 76
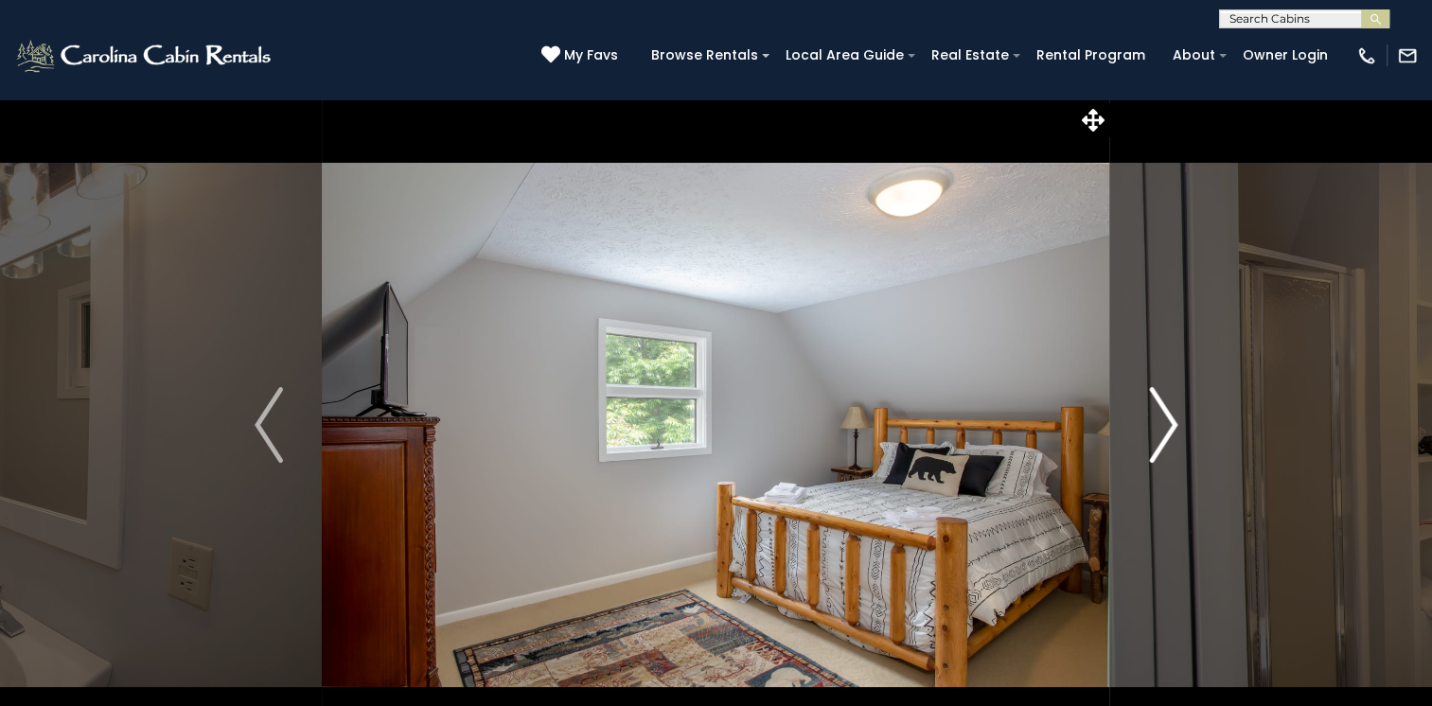
click at [1169, 418] on img "Next" at bounding box center [1163, 425] width 28 height 76
